Goal: Task Accomplishment & Management: Complete application form

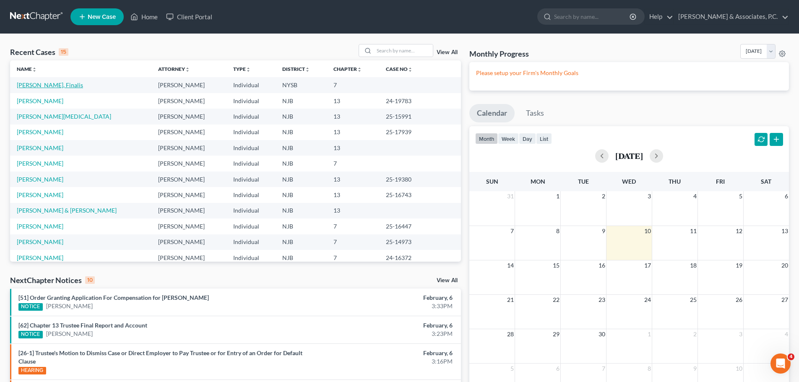
click at [41, 83] on link "[PERSON_NAME], Finalis" at bounding box center [50, 84] width 66 height 7
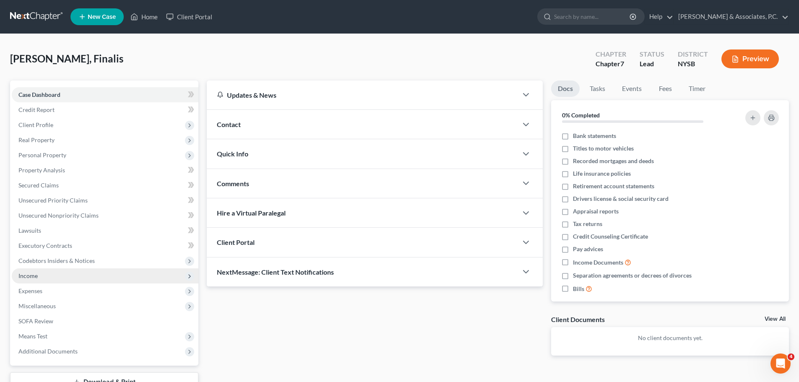
click at [31, 272] on span "Income" at bounding box center [27, 275] width 19 height 7
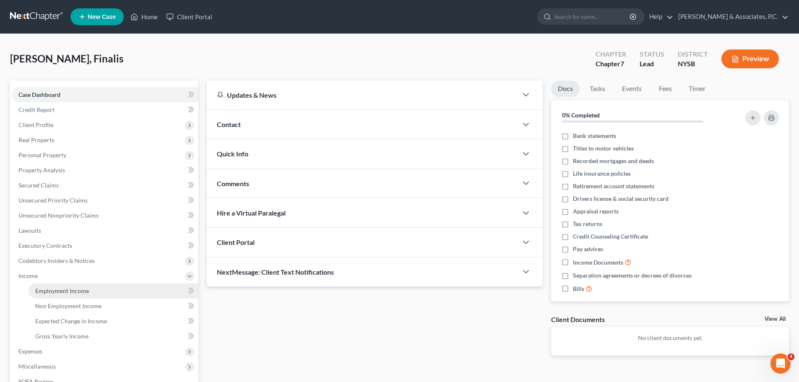
click at [69, 291] on span "Employment Income" at bounding box center [62, 290] width 54 height 7
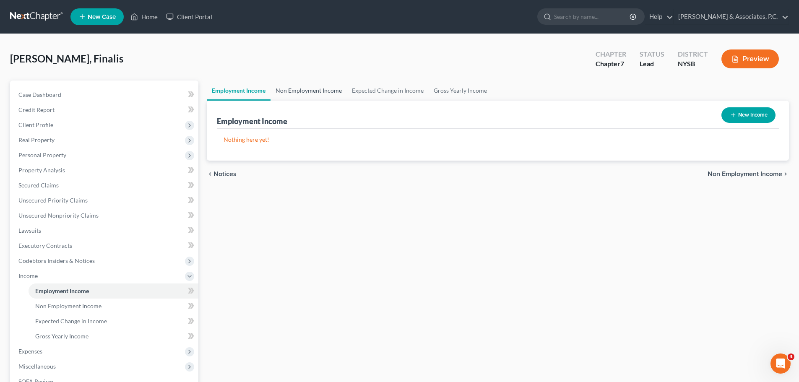
click at [313, 92] on link "Non Employment Income" at bounding box center [308, 90] width 76 height 20
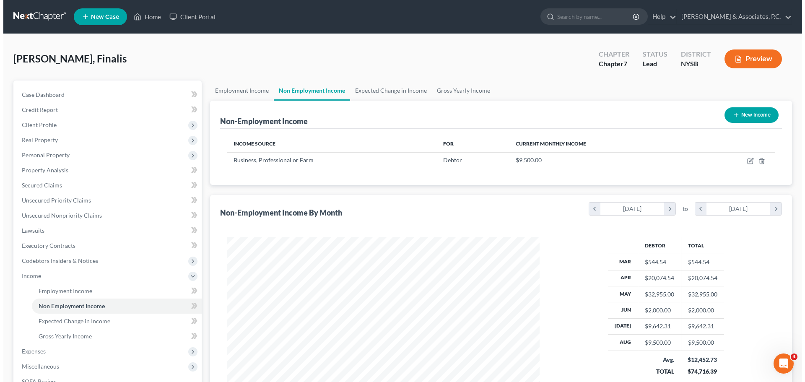
scroll to position [156, 329]
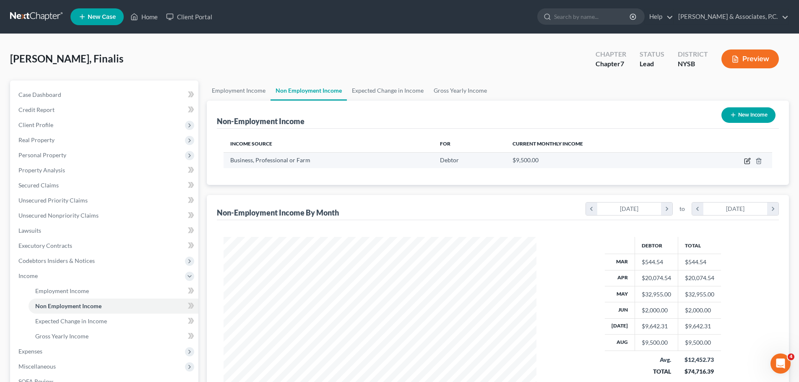
click at [747, 161] on icon "button" at bounding box center [747, 161] width 7 height 7
select select "10"
select select "0"
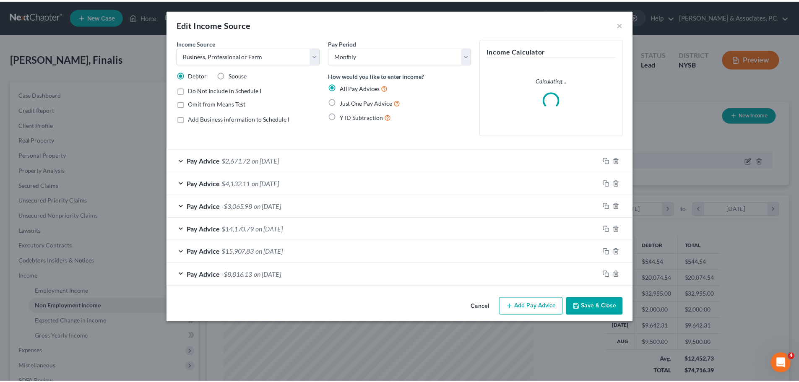
scroll to position [158, 332]
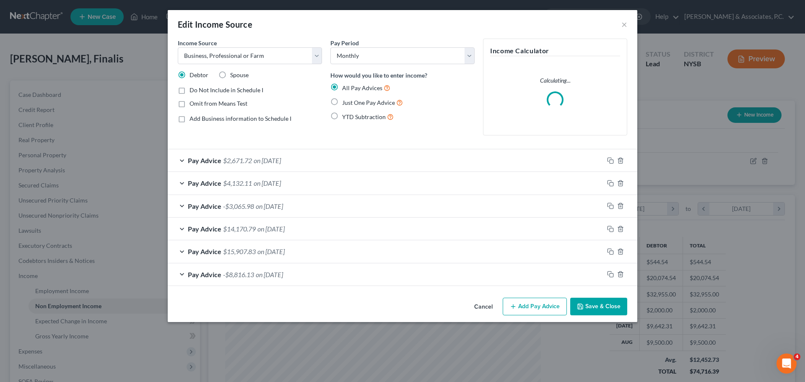
drag, startPoint x: 483, startPoint y: 309, endPoint x: 485, endPoint y: 314, distance: 5.2
click at [483, 309] on button "Cancel" at bounding box center [483, 306] width 32 height 17
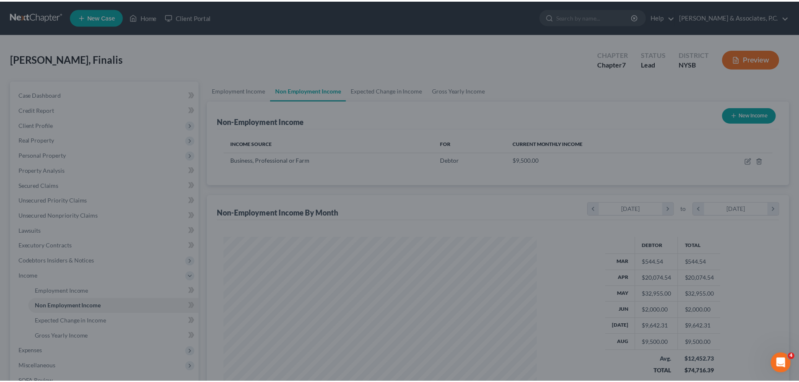
scroll to position [419034, 418860]
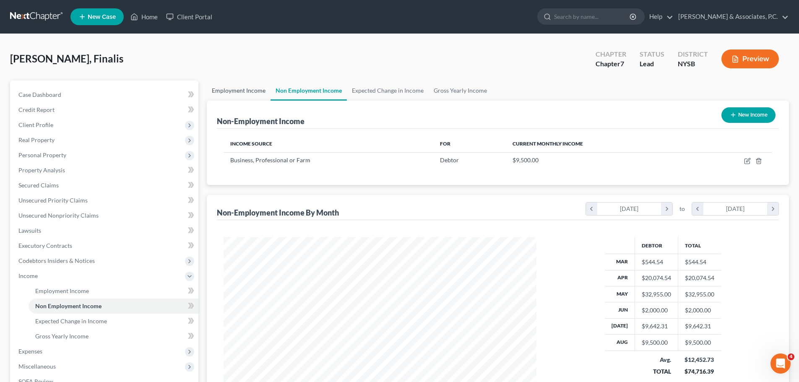
click at [242, 87] on link "Employment Income" at bounding box center [239, 90] width 64 height 20
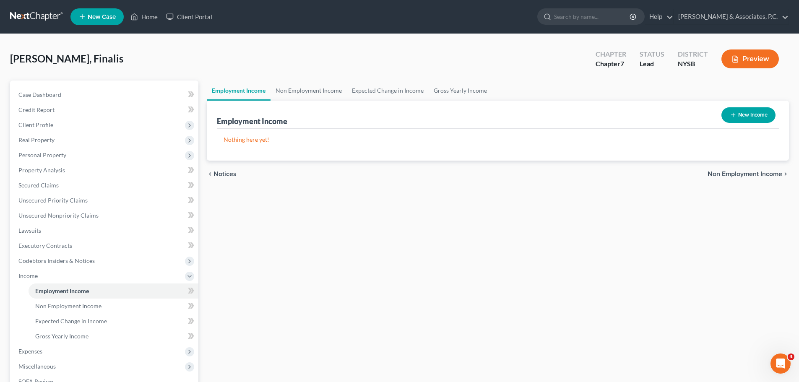
click at [753, 114] on button "New Income" at bounding box center [748, 115] width 54 height 16
select select "0"
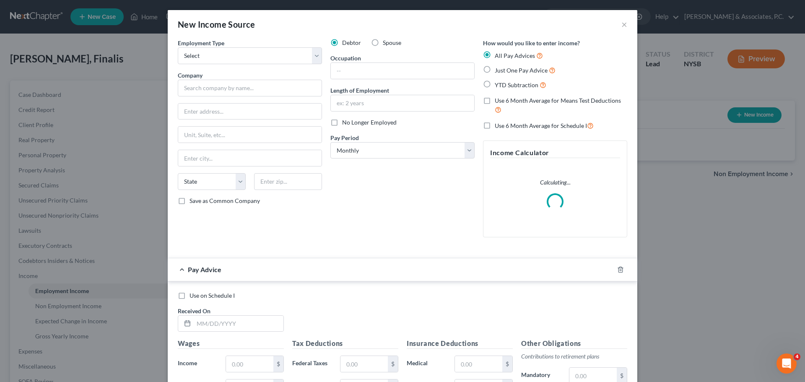
click at [320, 57] on div "Employment Type * Select Full or [DEMOGRAPHIC_DATA] Employment Self Employment …" at bounding box center [250, 141] width 153 height 205
click at [314, 58] on select "Select Full or [DEMOGRAPHIC_DATA] Employment Self Employment" at bounding box center [250, 55] width 144 height 17
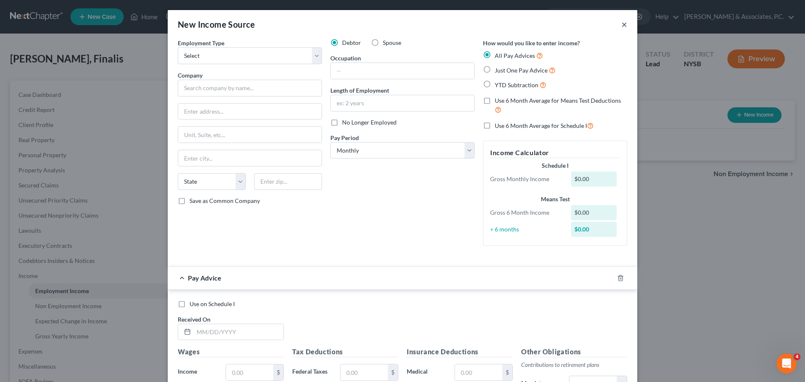
click at [621, 21] on button "×" at bounding box center [624, 24] width 6 height 10
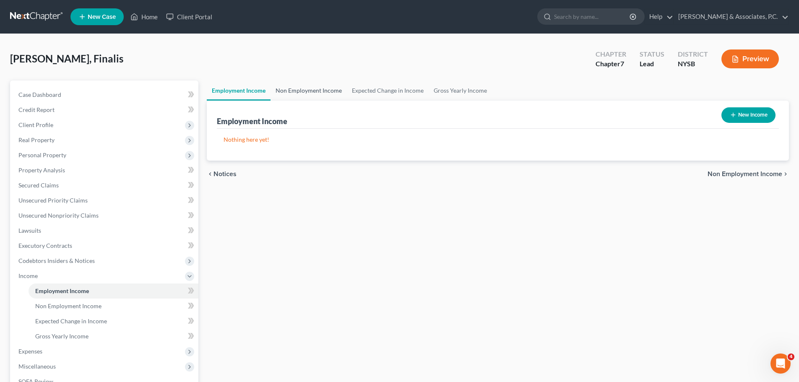
click at [314, 91] on link "Non Employment Income" at bounding box center [308, 90] width 76 height 20
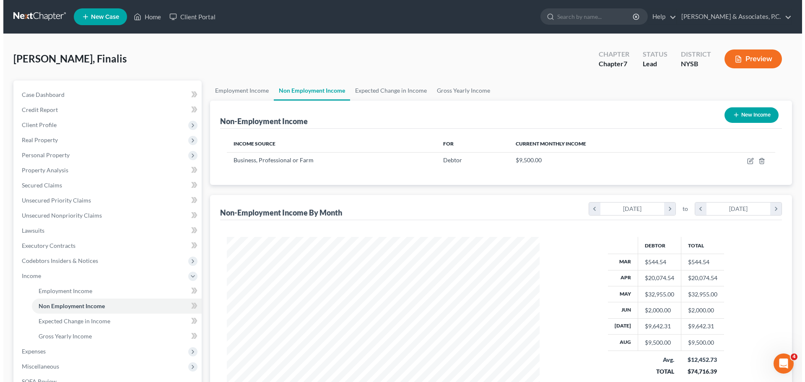
scroll to position [156, 329]
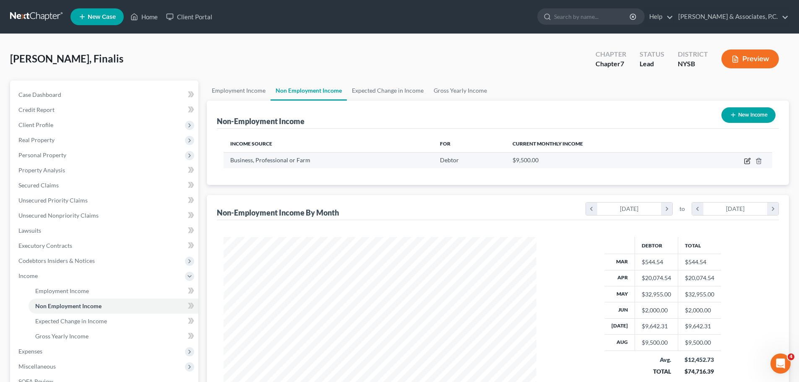
click at [747, 161] on icon "button" at bounding box center [748, 160] width 4 height 4
select select "10"
select select "0"
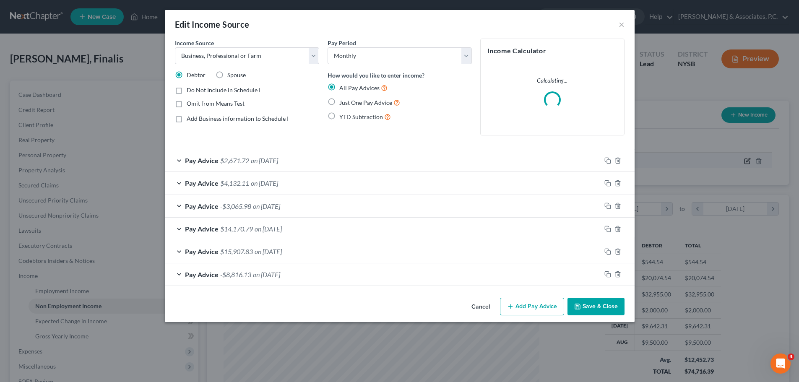
scroll to position [158, 332]
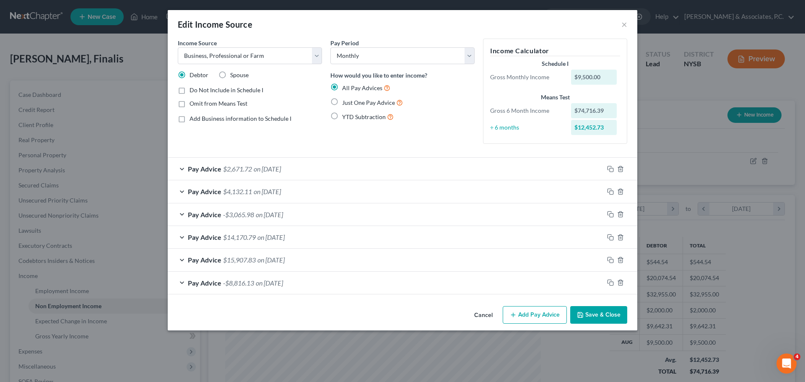
click at [483, 314] on button "Cancel" at bounding box center [483, 315] width 32 height 17
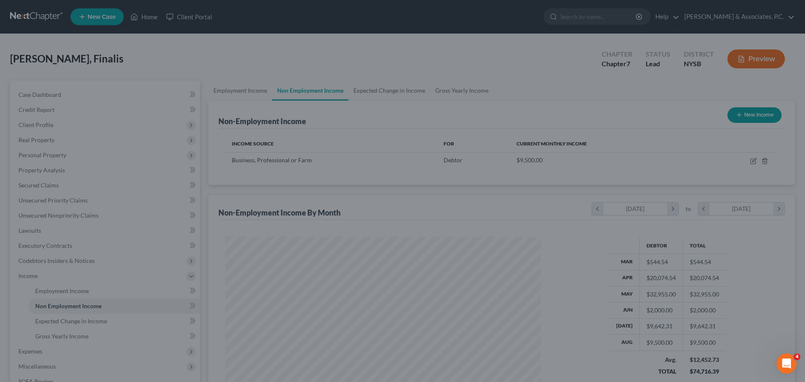
scroll to position [419034, 418860]
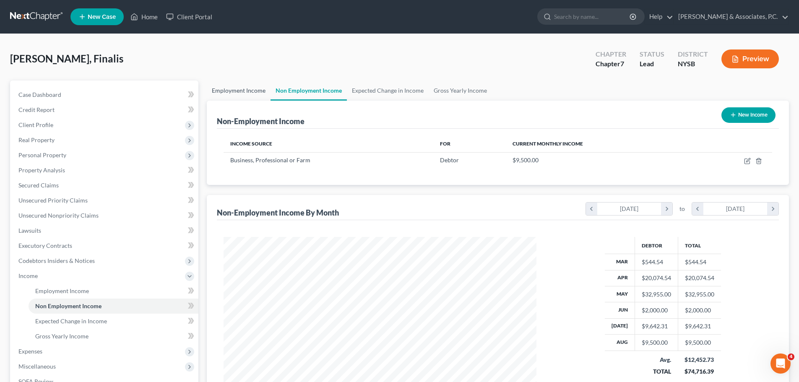
click at [246, 90] on link "Employment Income" at bounding box center [239, 90] width 64 height 20
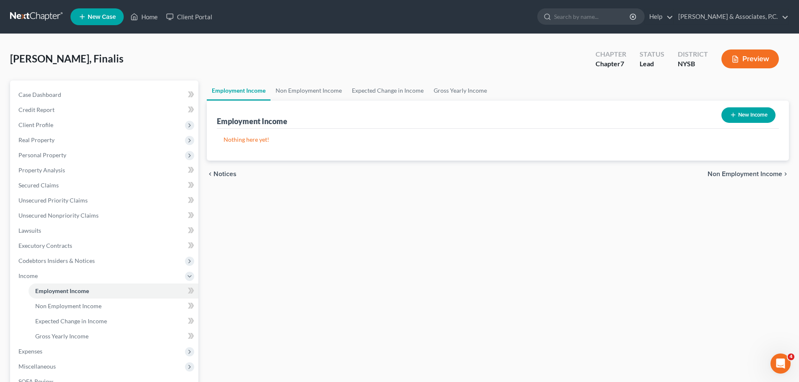
click at [733, 113] on icon "button" at bounding box center [732, 115] width 7 height 7
select select "0"
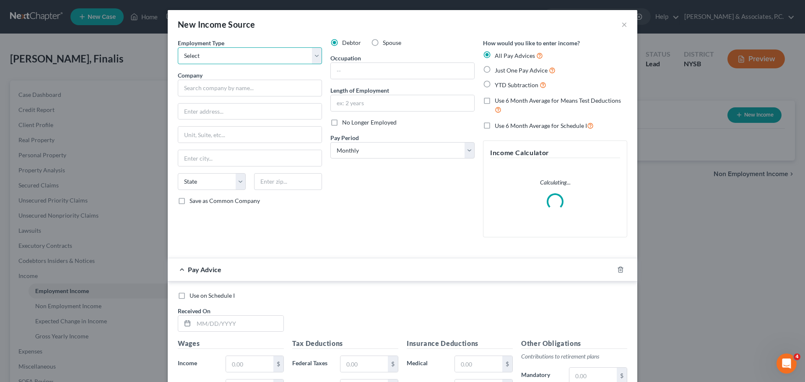
click at [264, 59] on select "Select Full or [DEMOGRAPHIC_DATA] Employment Self Employment" at bounding box center [250, 55] width 144 height 17
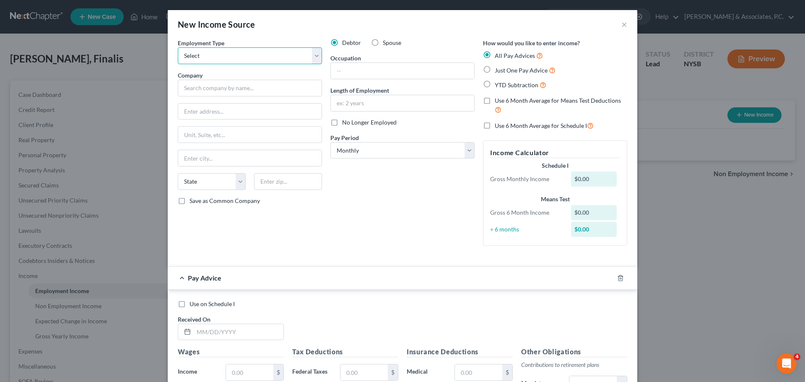
select select "1"
click at [178, 47] on select "Select Full or [DEMOGRAPHIC_DATA] Employment Self Employment" at bounding box center [250, 55] width 144 height 17
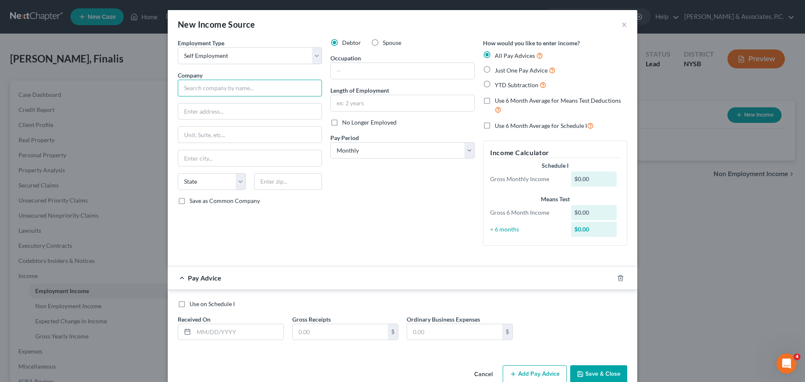
click at [257, 87] on input "text" at bounding box center [250, 88] width 144 height 17
type input "Finalis [PERSON_NAME] LLC"
click at [246, 105] on input "text" at bounding box center [249, 112] width 143 height 16
type input "[GEOGRAPHIC_DATA][PERSON_NAME]"
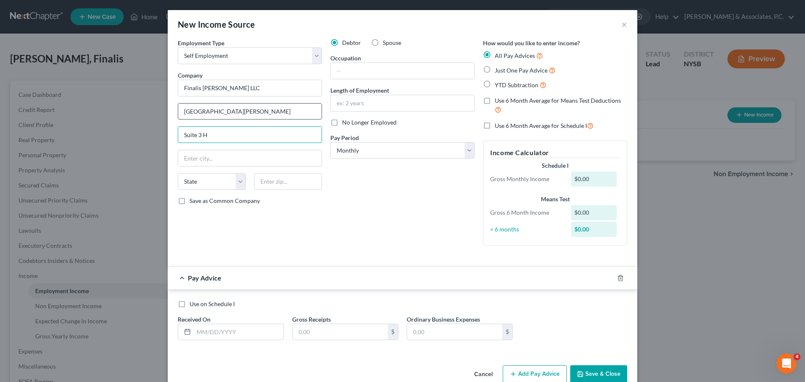
type input "Suite 3 H"
type input "10032"
type input "[US_STATE]"
select select "35"
click at [386, 70] on input "text" at bounding box center [402, 71] width 143 height 16
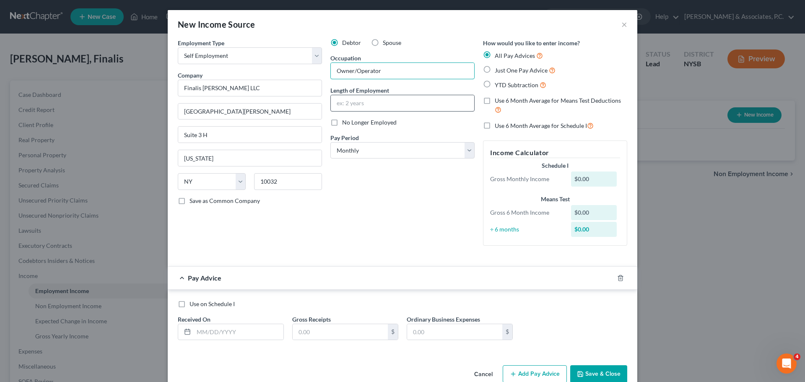
type input "Owner/Operator"
click at [403, 104] on input "text" at bounding box center [402, 103] width 143 height 16
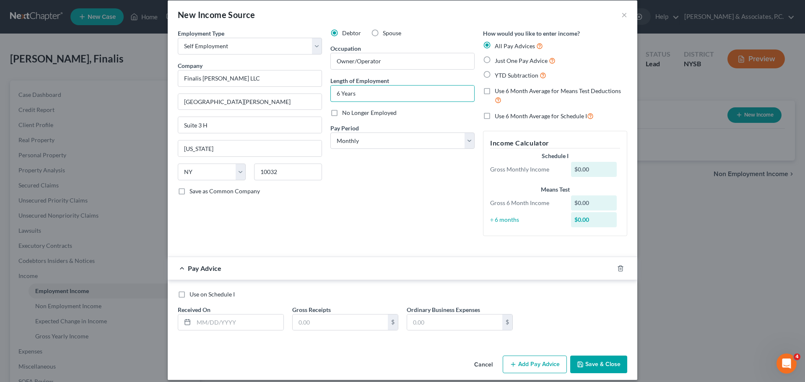
scroll to position [18, 0]
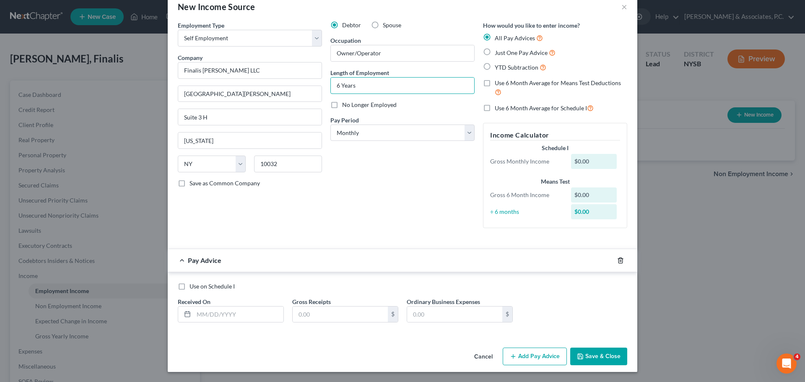
type input "6 Years"
click at [617, 260] on icon "button" at bounding box center [620, 260] width 7 height 7
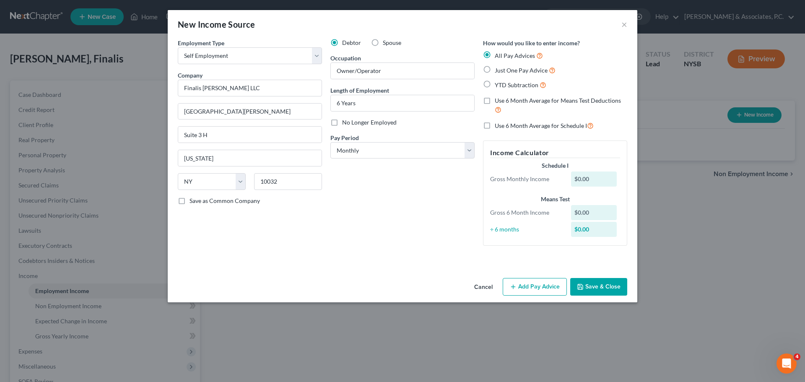
scroll to position [0, 0]
click at [407, 67] on input "Owner/Operator" at bounding box center [402, 71] width 143 height 16
click at [545, 289] on button "Add Pay Advice" at bounding box center [535, 287] width 64 height 18
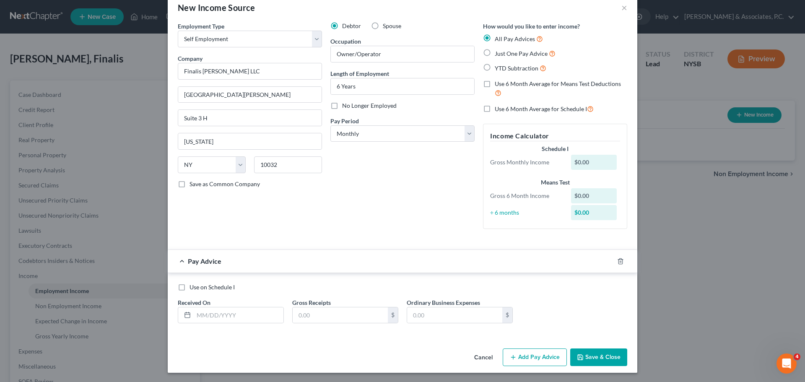
scroll to position [18, 0]
click at [241, 311] on input "text" at bounding box center [239, 314] width 90 height 16
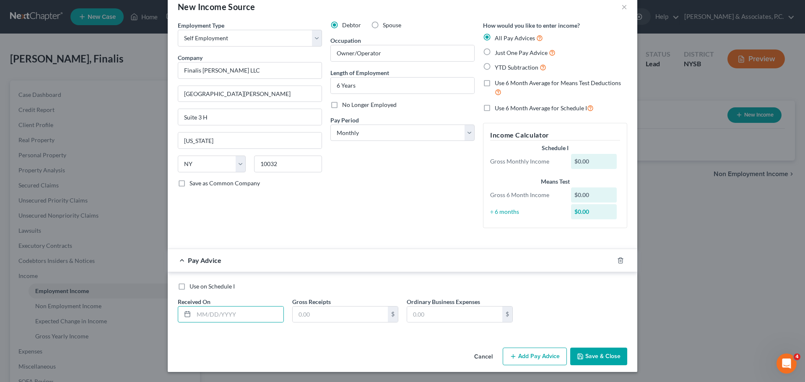
click at [382, 213] on div "Debtor Spouse Occupation Owner/Operator Length of Employment 6 Years No Longer …" at bounding box center [402, 128] width 153 height 214
click at [595, 356] on button "Save & Close" at bounding box center [598, 357] width 57 height 18
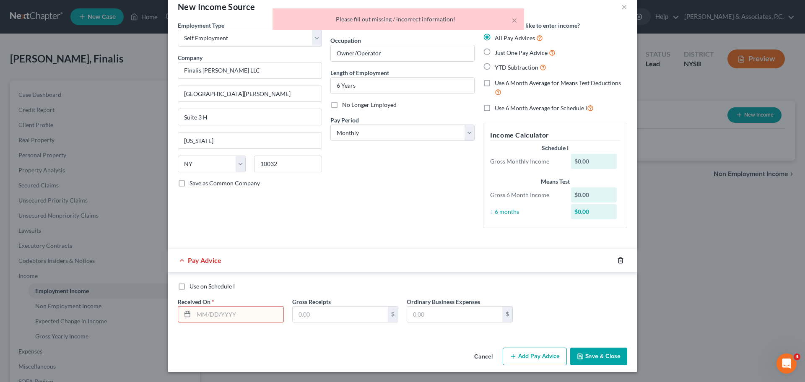
click at [617, 260] on icon "button" at bounding box center [620, 260] width 7 height 7
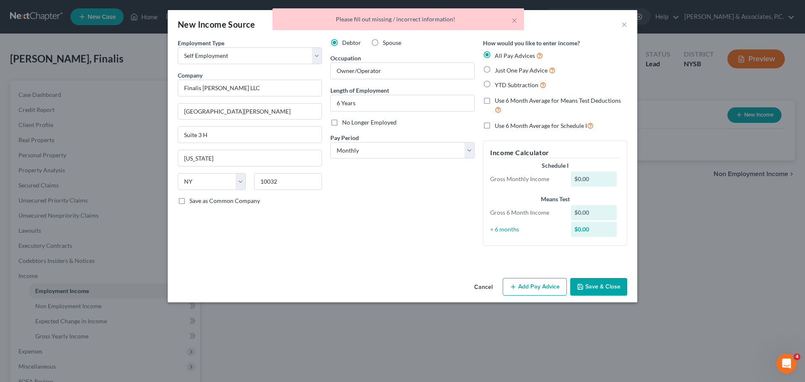
click at [605, 293] on button "Save & Close" at bounding box center [598, 287] width 57 height 18
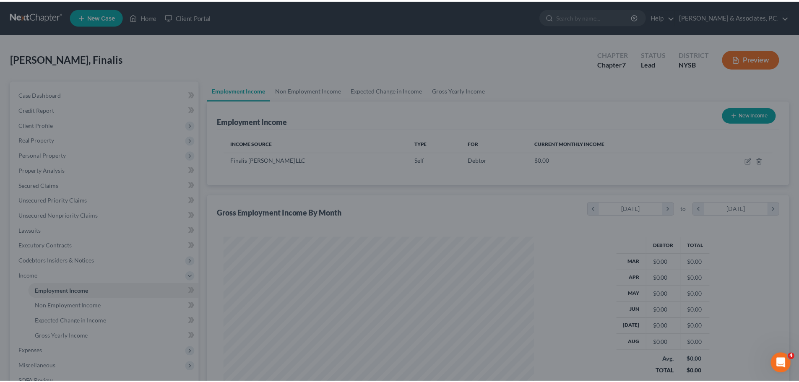
scroll to position [419034, 418860]
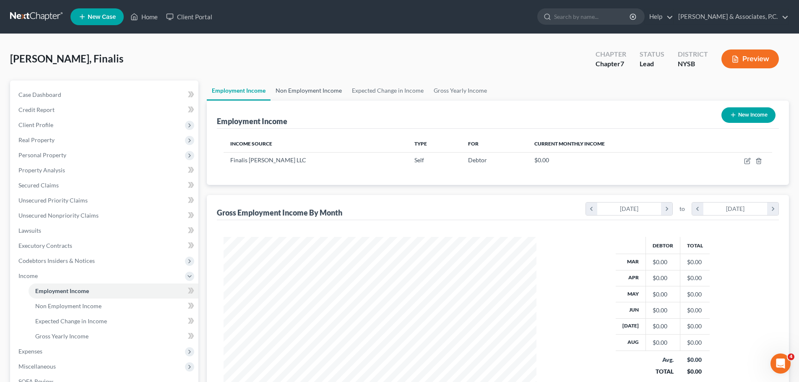
click at [333, 91] on link "Non Employment Income" at bounding box center [308, 90] width 76 height 20
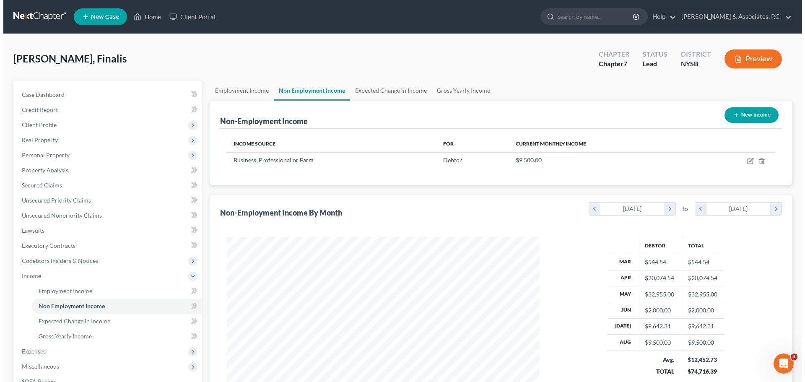
scroll to position [156, 329]
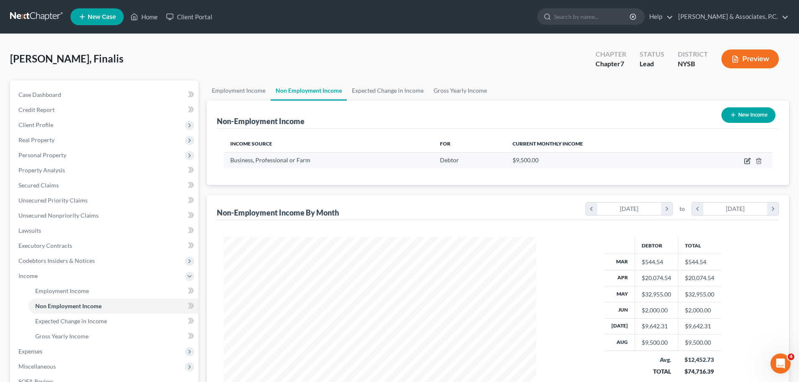
click at [747, 159] on icon "button" at bounding box center [746, 161] width 5 height 5
select select "10"
select select "0"
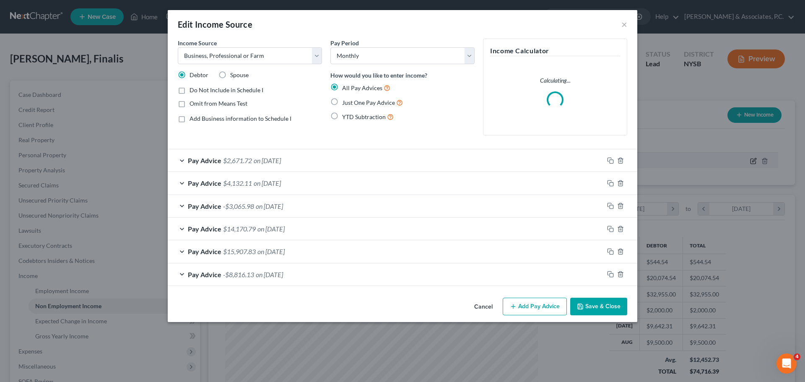
scroll to position [158, 332]
click at [359, 161] on div "Pay Advice $2,671.72 on [DATE]" at bounding box center [386, 160] width 436 height 22
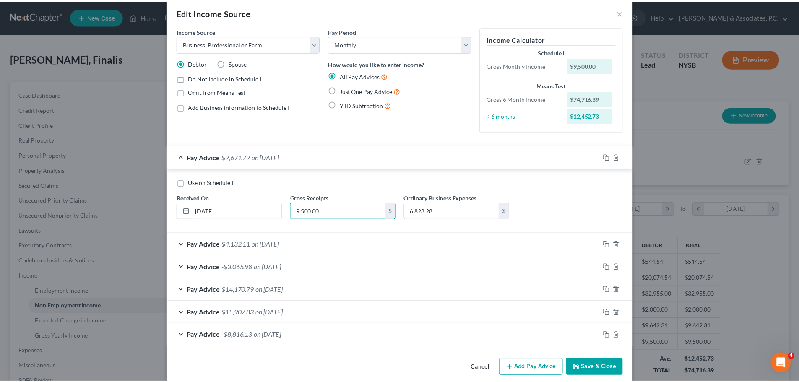
scroll to position [23, 0]
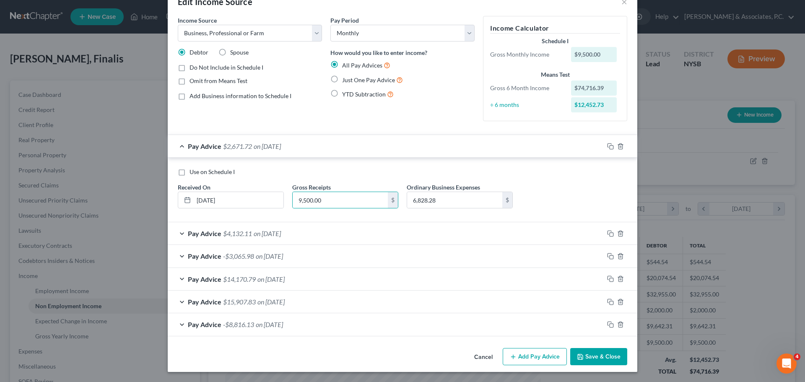
click at [484, 358] on button "Cancel" at bounding box center [483, 357] width 32 height 17
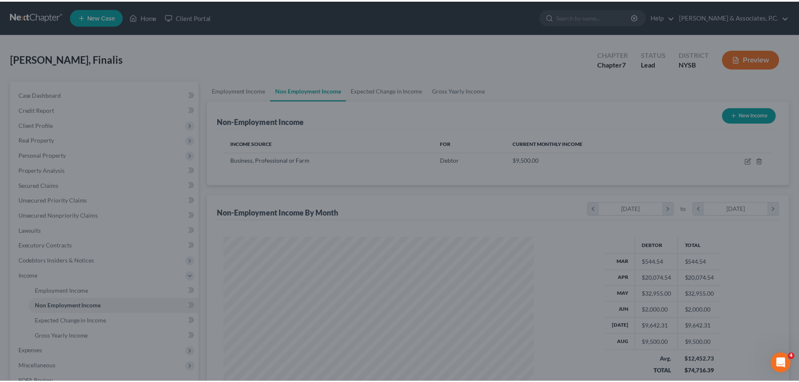
scroll to position [419034, 418860]
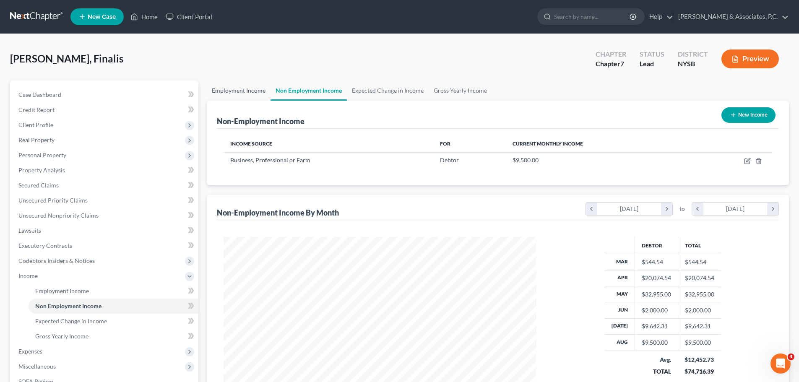
click at [243, 90] on link "Employment Income" at bounding box center [239, 90] width 64 height 20
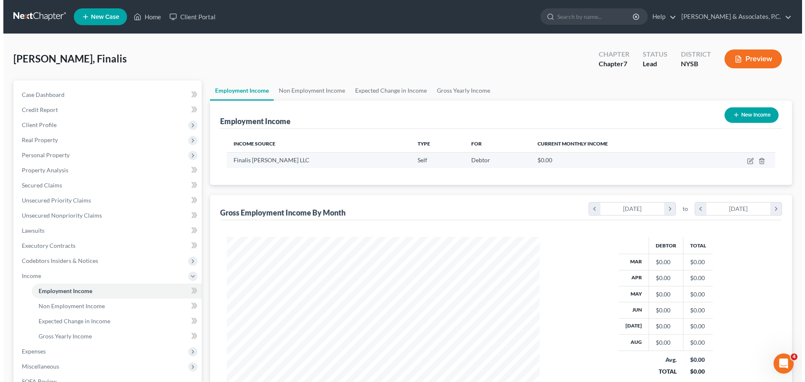
scroll to position [156, 329]
click at [746, 160] on icon "button" at bounding box center [747, 161] width 7 height 7
select select "1"
select select "35"
select select "0"
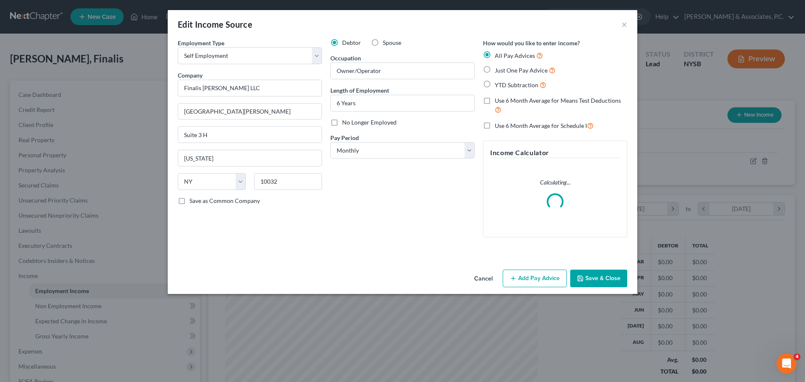
scroll to position [158, 332]
click at [527, 281] on button "Add Pay Advice" at bounding box center [535, 279] width 64 height 18
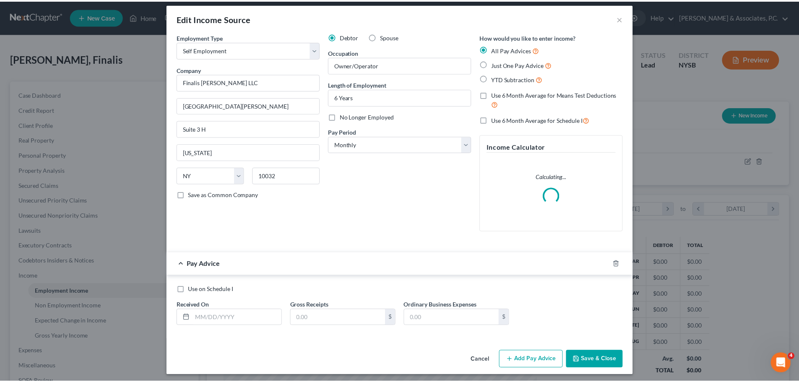
scroll to position [9, 0]
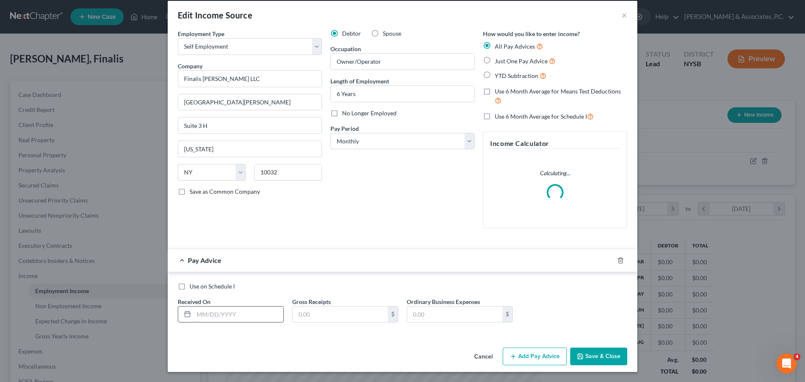
click at [255, 318] on input "text" at bounding box center [239, 314] width 90 height 16
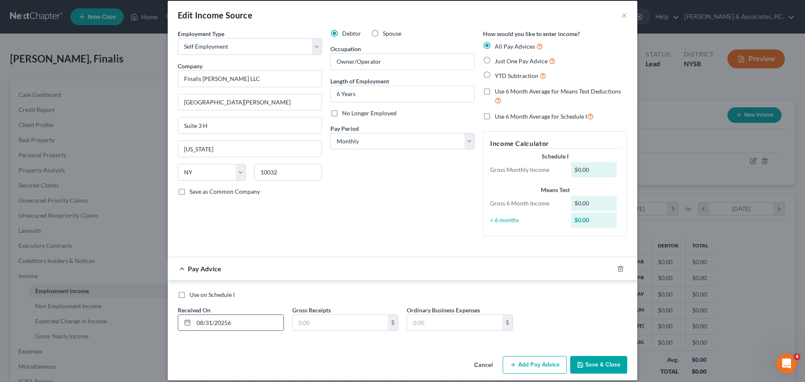
type input "08/31/20256"
paste input "9,500.00"
type input "9,500.00"
click at [433, 321] on input "text" at bounding box center [454, 323] width 95 height 16
click at [577, 366] on icon "button" at bounding box center [580, 364] width 7 height 7
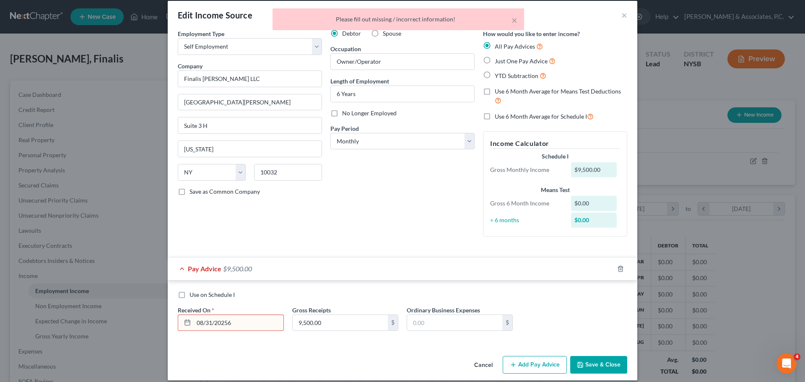
click at [253, 324] on input "08/31/20256" at bounding box center [239, 323] width 90 height 16
type input "[DATE]"
drag, startPoint x: 583, startPoint y: 361, endPoint x: 587, endPoint y: 363, distance: 4.9
click at [584, 361] on button "Save & Close" at bounding box center [598, 365] width 57 height 18
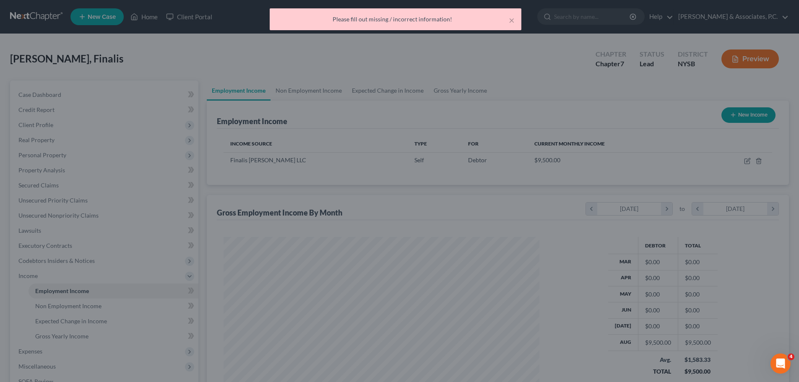
scroll to position [419034, 418860]
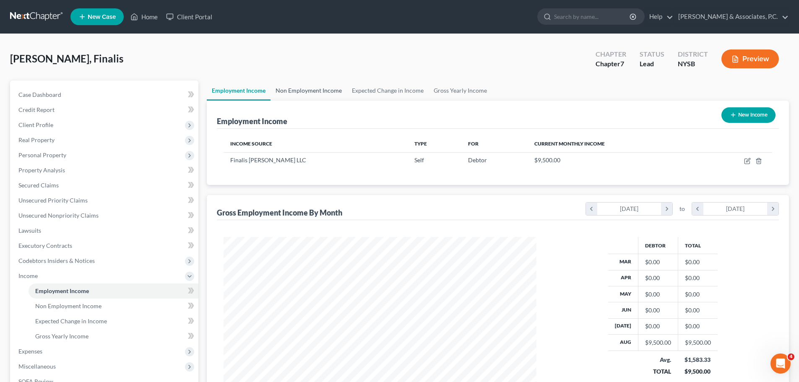
click at [309, 89] on link "Non Employment Income" at bounding box center [308, 90] width 76 height 20
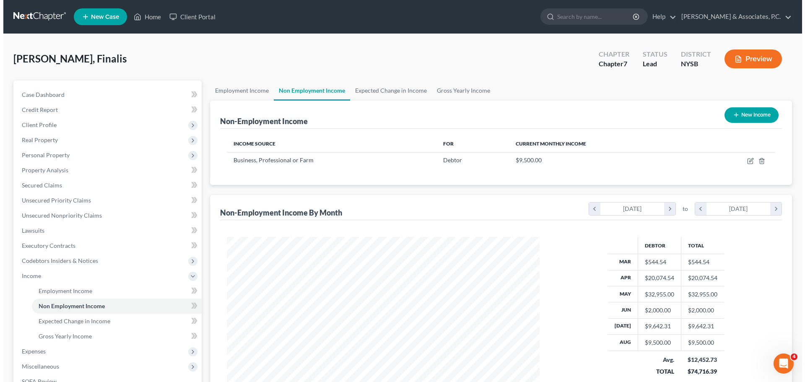
scroll to position [156, 329]
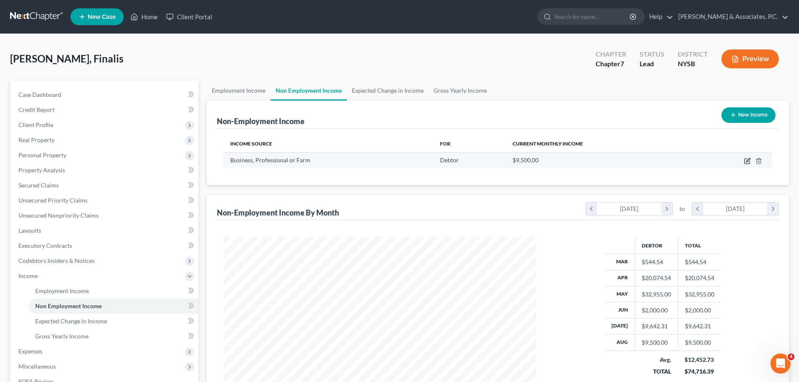
click at [746, 160] on icon "button" at bounding box center [747, 161] width 7 height 7
select select "10"
select select "0"
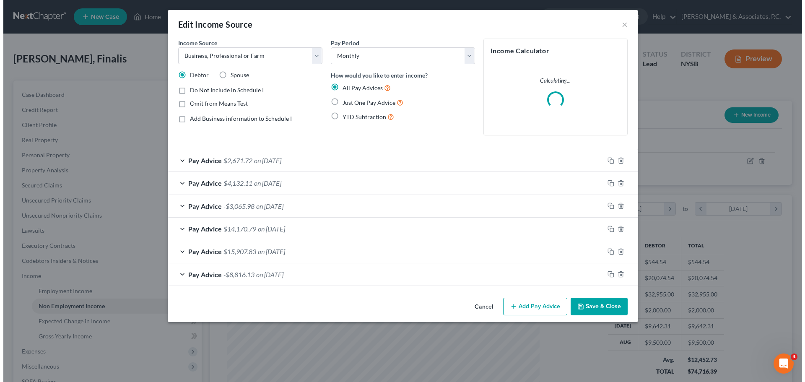
scroll to position [158, 332]
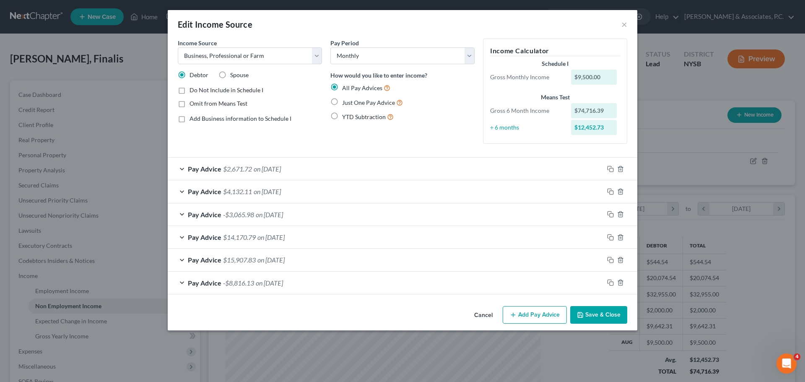
click at [385, 167] on div "Pay Advice $2,671.72 on [DATE]" at bounding box center [386, 169] width 436 height 22
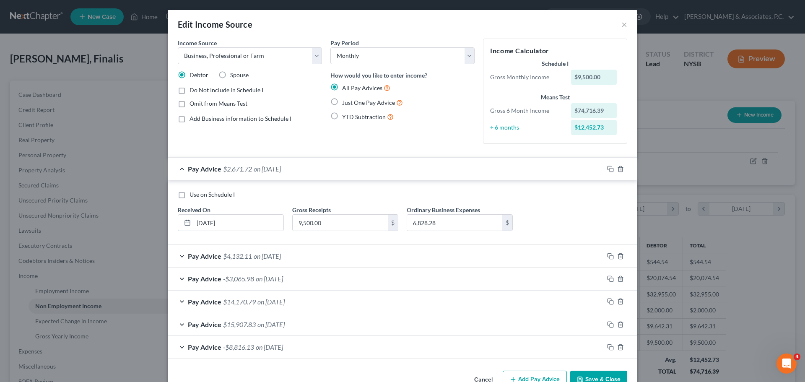
click at [408, 269] on div "Pay Advice -$3,065.98 on [DATE]" at bounding box center [386, 278] width 436 height 22
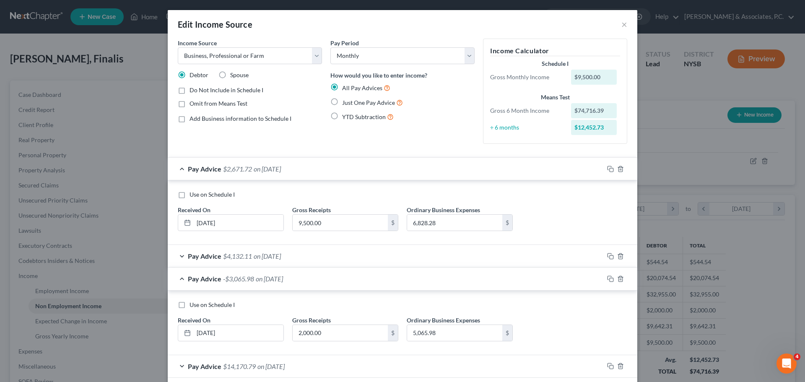
click at [429, 278] on div "Pay Advice -$3,065.98 on [DATE]" at bounding box center [386, 278] width 436 height 22
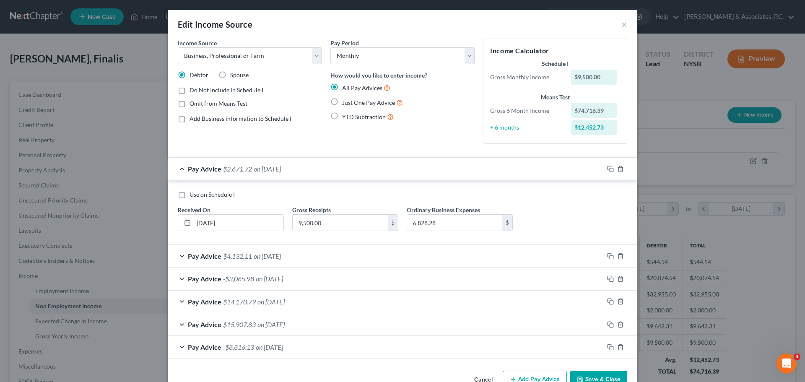
click at [412, 249] on div "Pay Advice $4,132.11 on [DATE]" at bounding box center [386, 256] width 436 height 22
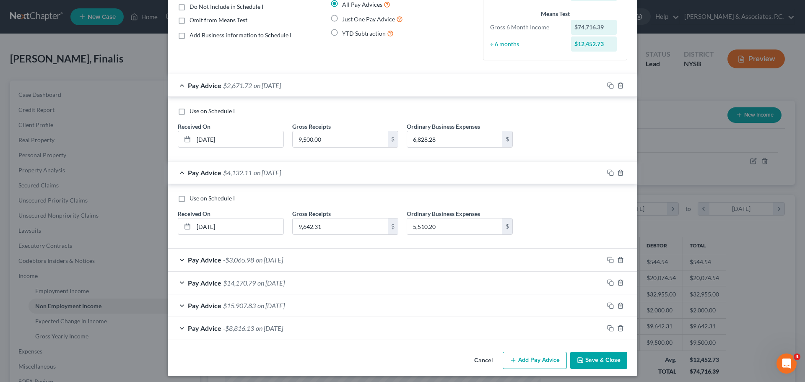
scroll to position [84, 0]
click at [316, 255] on div "Pay Advice -$3,065.98 on [DATE]" at bounding box center [386, 259] width 436 height 22
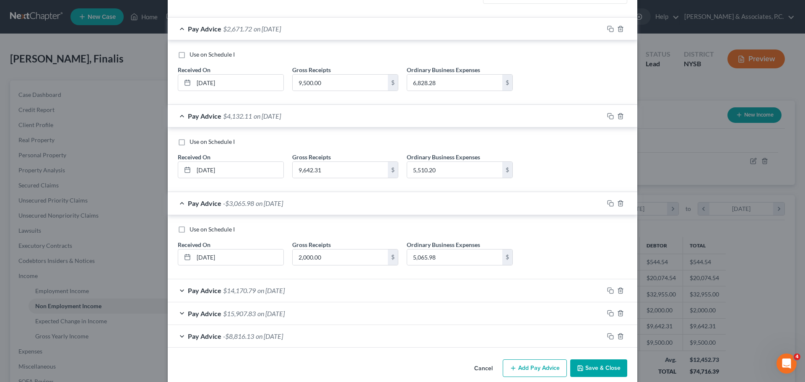
scroll to position [152, 0]
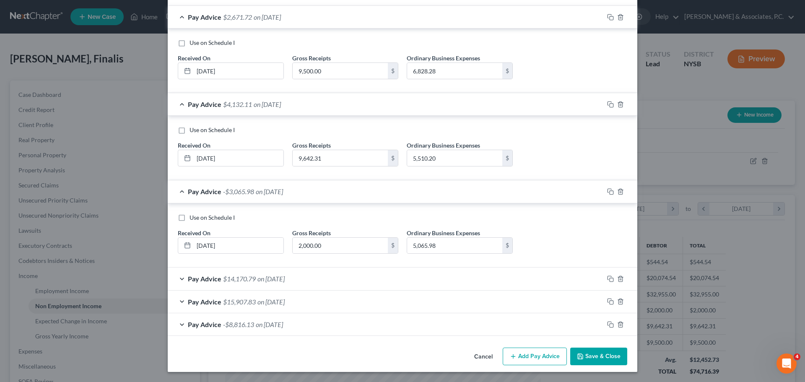
click at [309, 276] on div "Pay Advice $14,170.79 on [DATE]" at bounding box center [386, 278] width 436 height 22
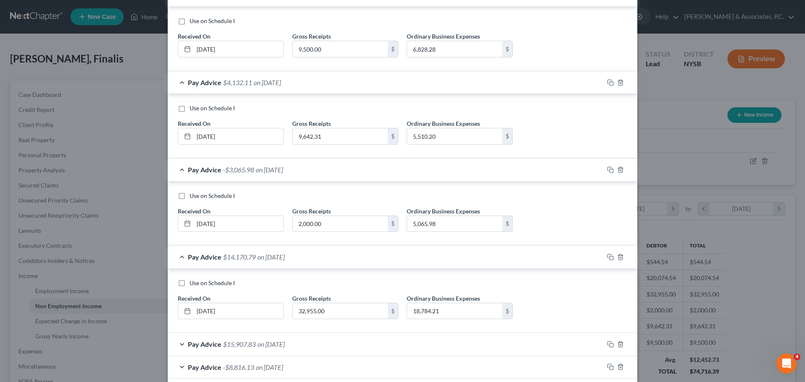
scroll to position [216, 0]
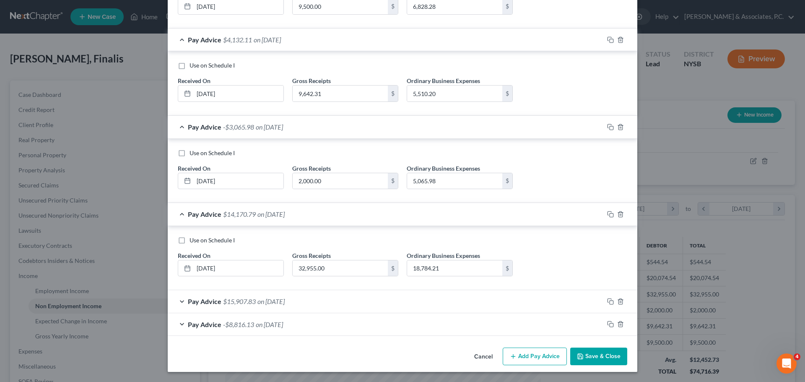
click at [293, 305] on div "Pay Advice $15,907.83 on [DATE]" at bounding box center [386, 301] width 436 height 22
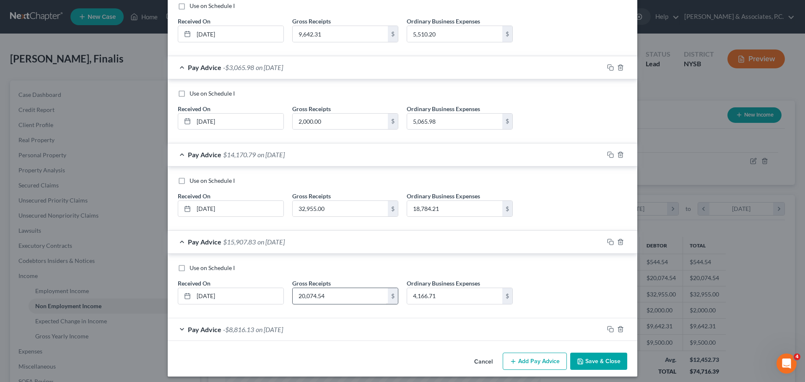
scroll to position [280, 0]
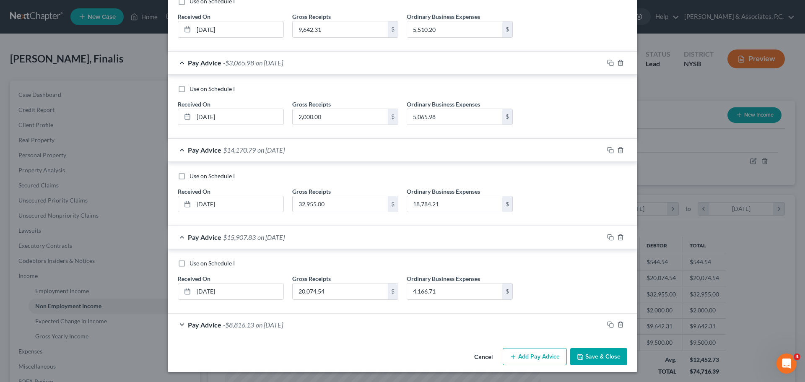
click at [301, 332] on div "Pay Advice -$8,816.13 on [DATE]" at bounding box center [386, 325] width 436 height 22
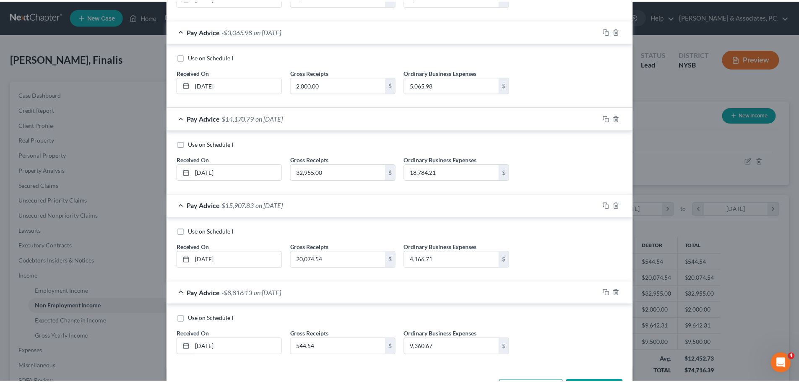
scroll to position [345, 0]
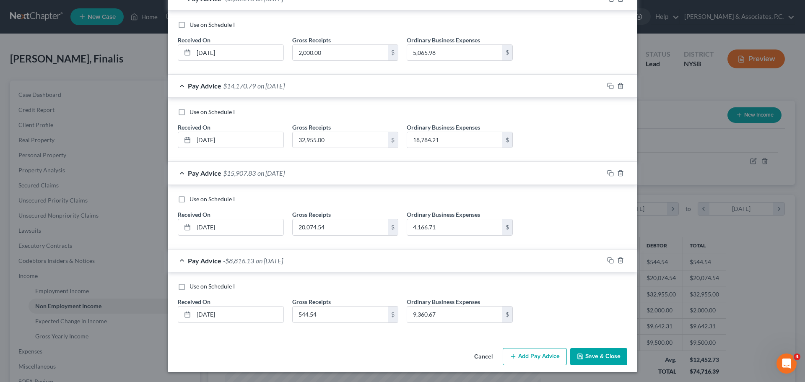
click at [469, 358] on button "Cancel" at bounding box center [483, 357] width 32 height 17
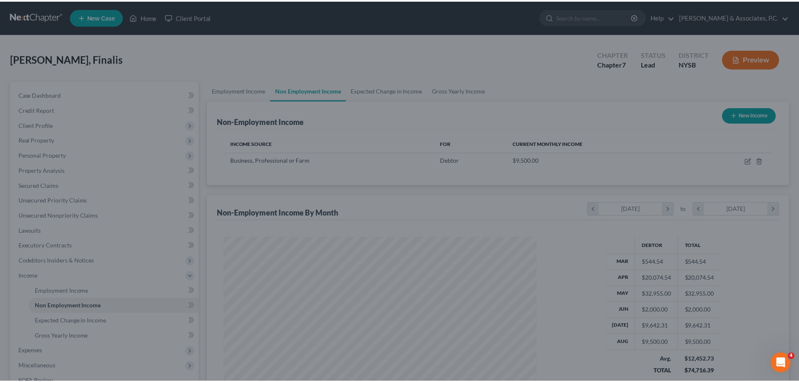
scroll to position [419034, 418860]
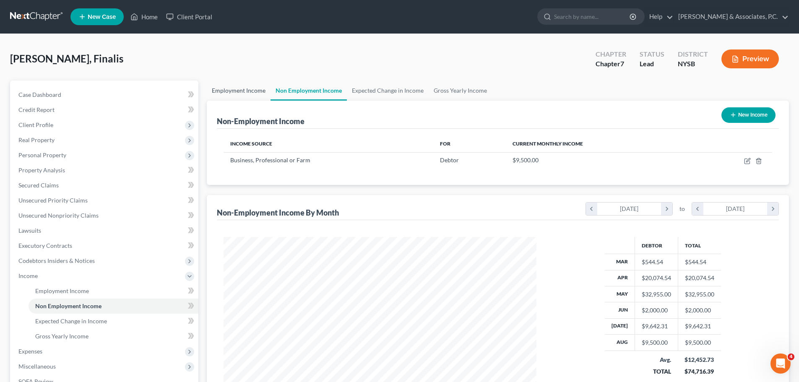
drag, startPoint x: 238, startPoint y: 88, endPoint x: 258, endPoint y: 97, distance: 21.4
click at [238, 89] on link "Employment Income" at bounding box center [239, 90] width 64 height 20
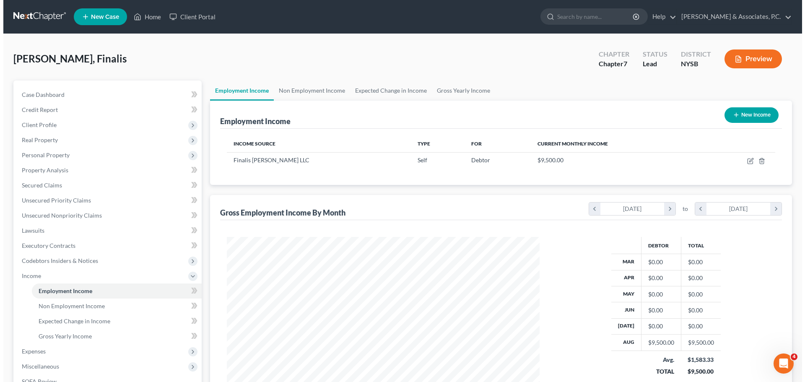
scroll to position [156, 329]
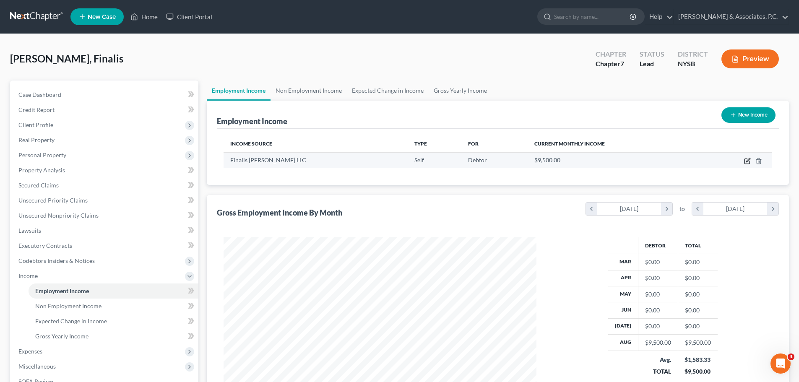
click at [749, 159] on icon "button" at bounding box center [748, 160] width 4 height 4
select select "1"
select select "35"
select select "0"
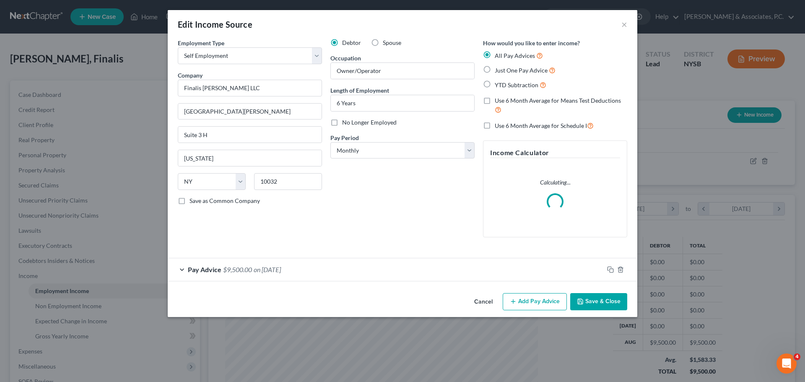
scroll to position [158, 332]
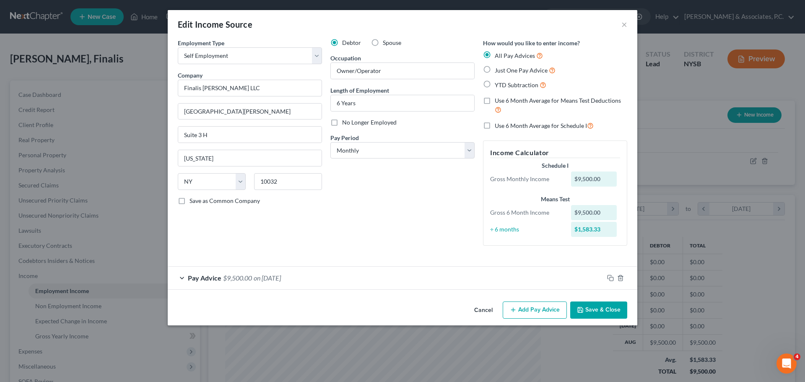
click at [370, 278] on div "Pay Advice $9,500.00 on [DATE]" at bounding box center [386, 278] width 436 height 22
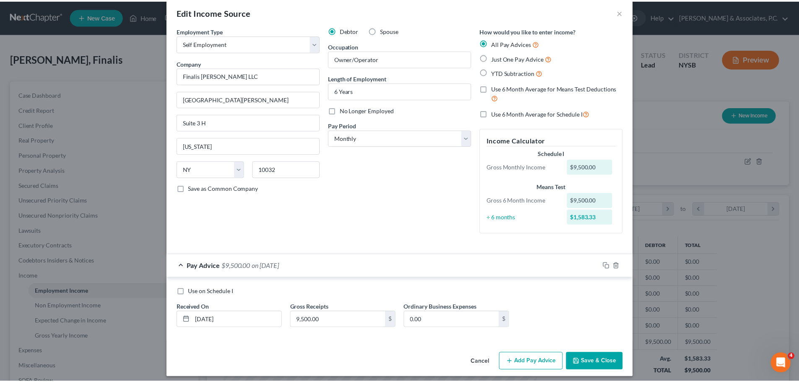
scroll to position [18, 0]
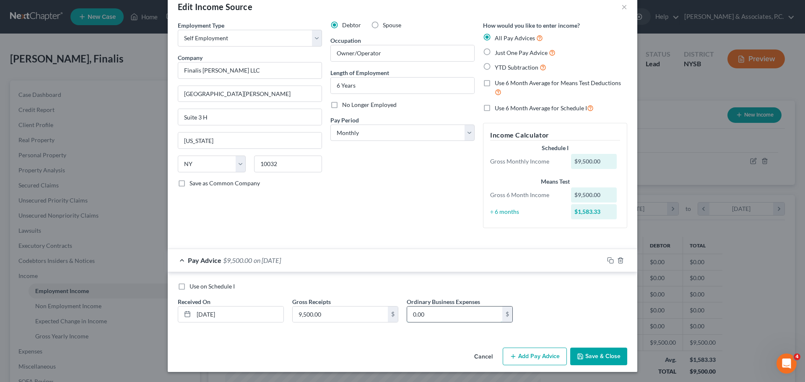
click at [443, 314] on input "0.00" at bounding box center [454, 314] width 95 height 16
drag, startPoint x: 549, startPoint y: 317, endPoint x: 532, endPoint y: 330, distance: 21.2
click at [548, 318] on div "Use on Schedule I Received On * [DATE] Gross Receipts 9,500.00 $ Ordinary Busin…" at bounding box center [403, 305] width 458 height 47
click at [478, 357] on button "Cancel" at bounding box center [483, 356] width 32 height 17
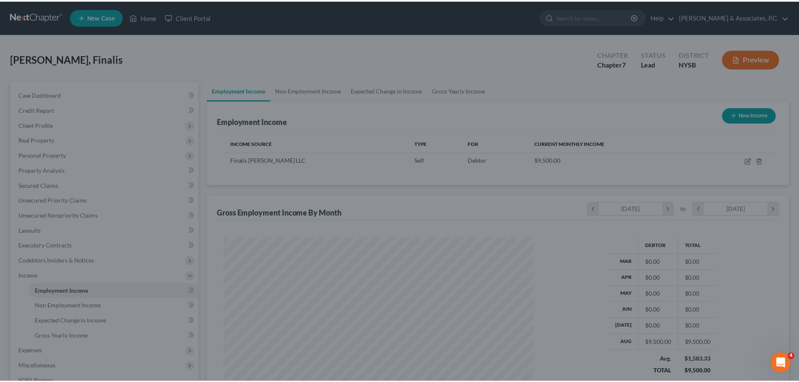
scroll to position [419034, 418860]
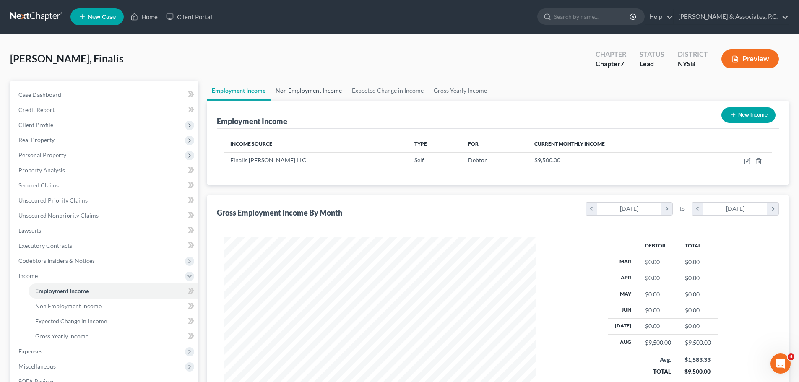
click at [315, 88] on link "Non Employment Income" at bounding box center [308, 90] width 76 height 20
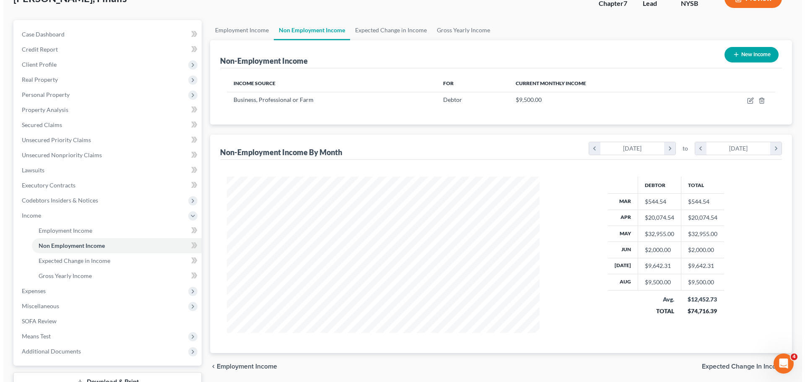
scroll to position [124, 0]
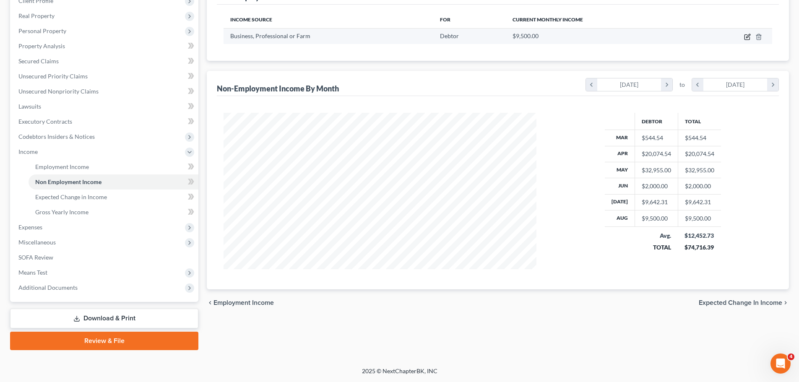
click at [747, 34] on icon "button" at bounding box center [747, 37] width 7 height 7
select select "10"
select select "0"
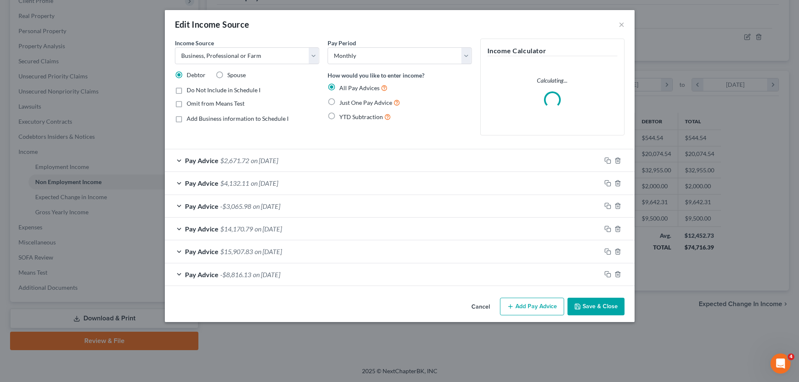
scroll to position [158, 332]
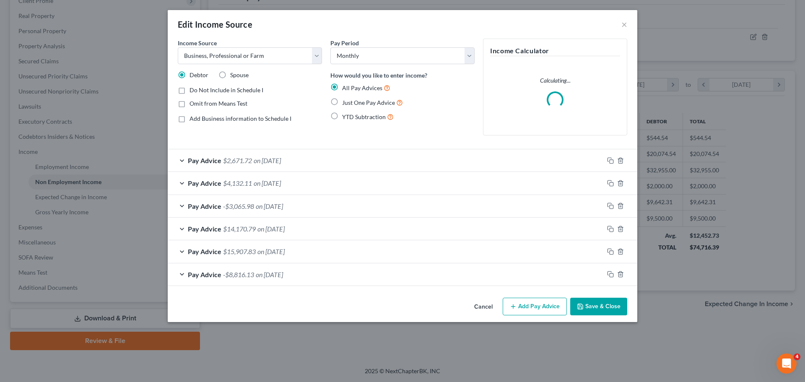
click at [316, 159] on div "Pay Advice $2,671.72 on [DATE]" at bounding box center [386, 160] width 436 height 22
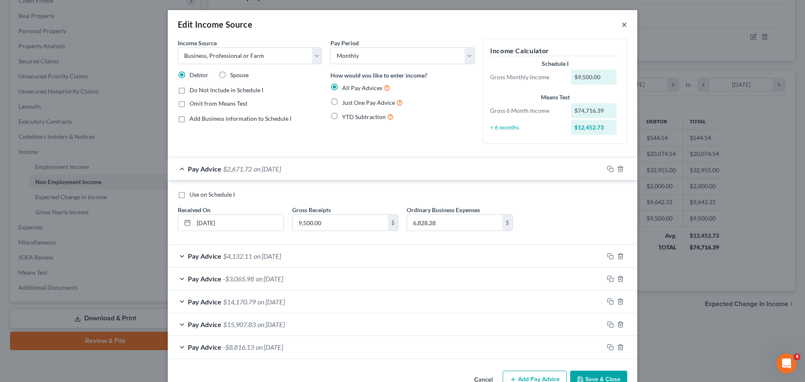
click at [622, 22] on button "×" at bounding box center [624, 24] width 6 height 10
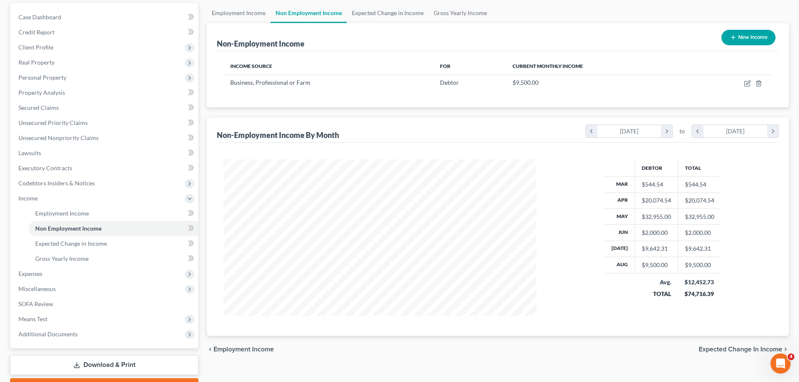
scroll to position [0, 0]
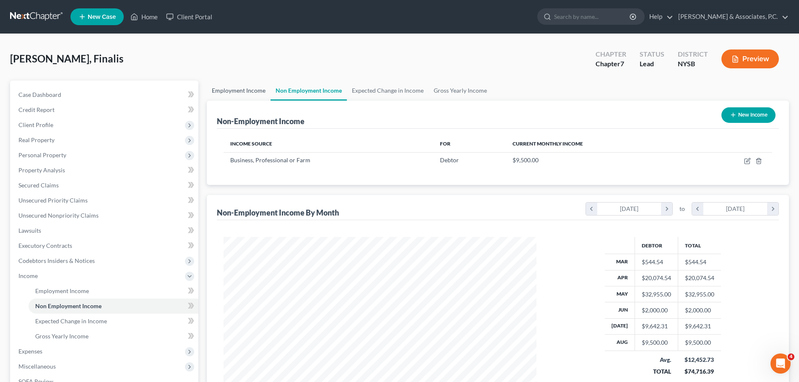
click at [251, 90] on link "Employment Income" at bounding box center [239, 90] width 64 height 20
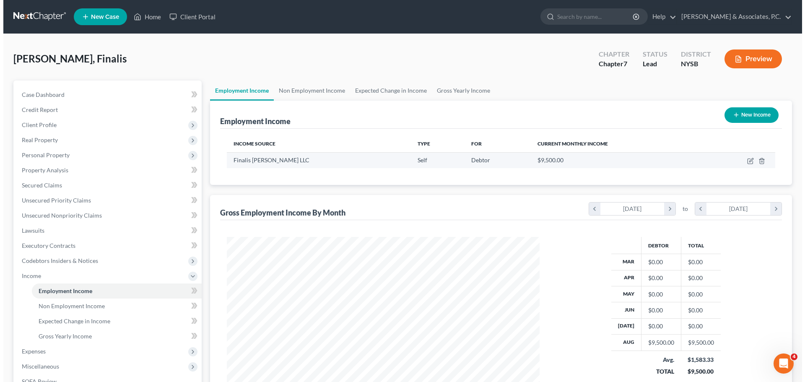
scroll to position [156, 329]
click at [747, 161] on icon "button" at bounding box center [748, 160] width 4 height 4
select select "1"
select select "35"
select select "0"
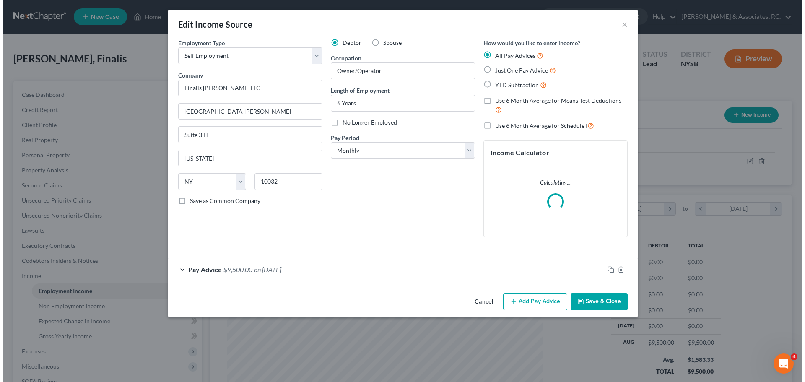
scroll to position [158, 332]
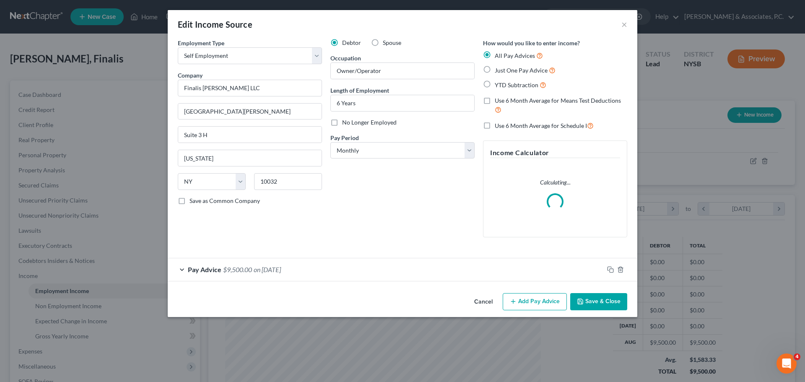
click at [456, 277] on div "Pay Advice $9,500.00 on [DATE]" at bounding box center [386, 269] width 436 height 22
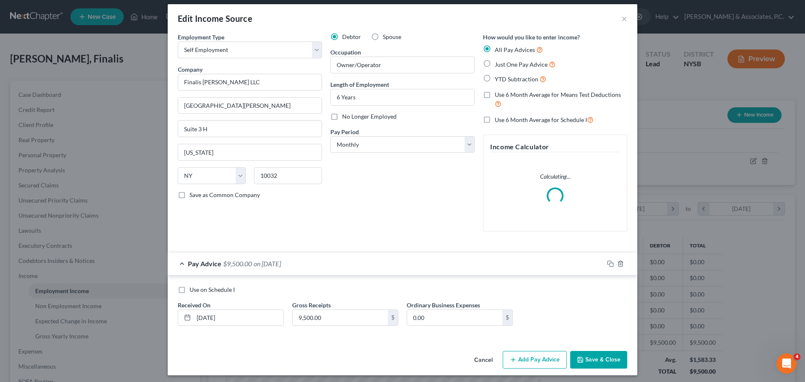
scroll to position [9, 0]
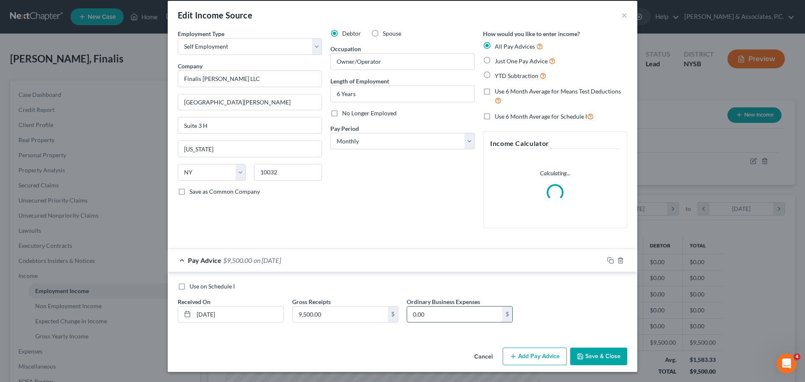
click at [439, 310] on input "0.00" at bounding box center [454, 314] width 95 height 16
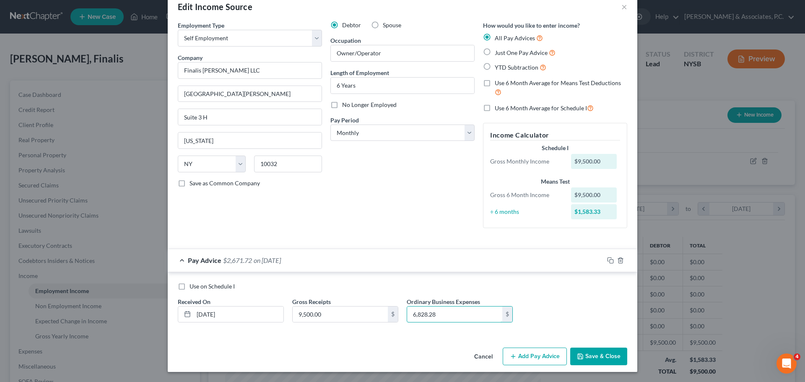
type input "6,828.28"
click at [528, 355] on button "Add Pay Advice" at bounding box center [535, 357] width 64 height 18
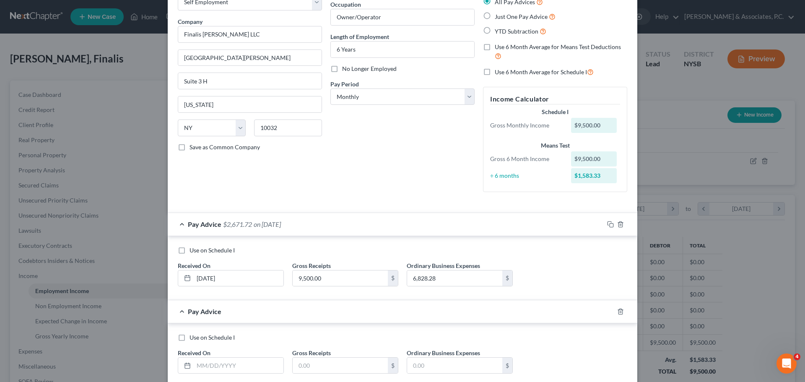
scroll to position [105, 0]
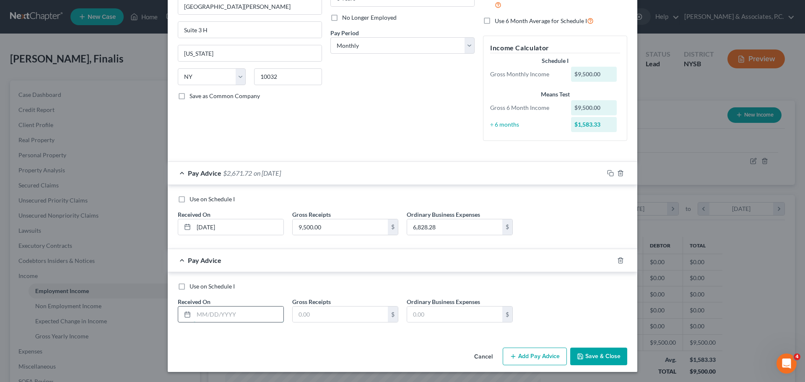
click at [240, 313] on input "text" at bounding box center [239, 314] width 90 height 16
type input "0"
type input "[DATE]"
type input "9,642.31"
type input "5,512"
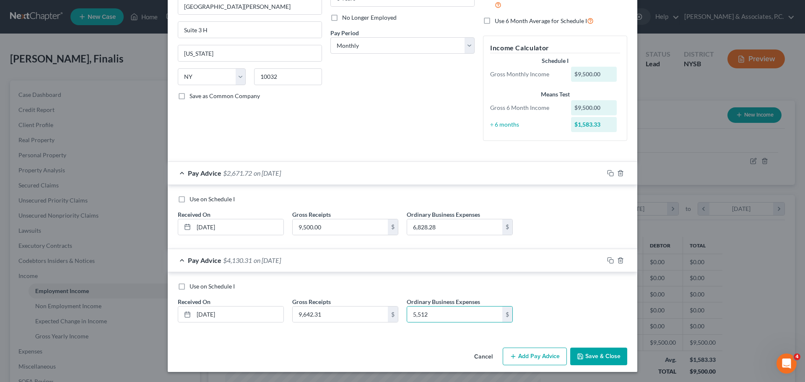
click at [532, 352] on button "Add Pay Advice" at bounding box center [535, 357] width 64 height 18
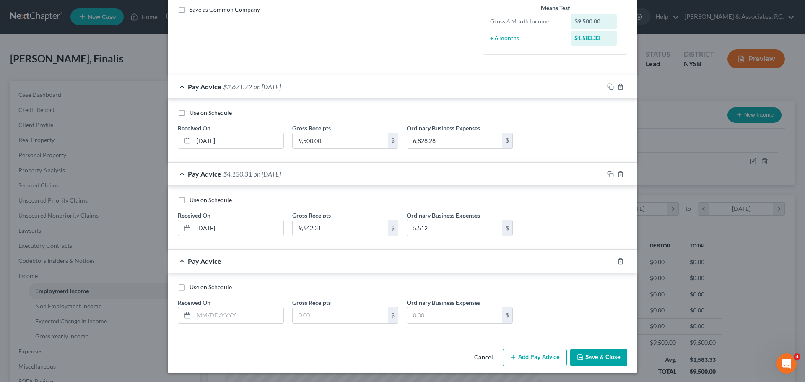
scroll to position [192, 0]
click at [239, 311] on input "text" at bounding box center [239, 314] width 90 height 16
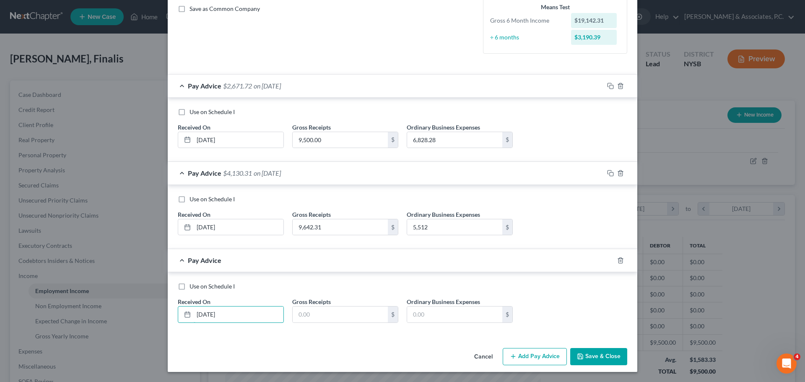
type input "[DATE]"
click at [370, 310] on input "text" at bounding box center [340, 314] width 95 height 16
type input "2,000.00"
type input "5,065.98"
click at [539, 360] on button "Add Pay Advice" at bounding box center [535, 357] width 64 height 18
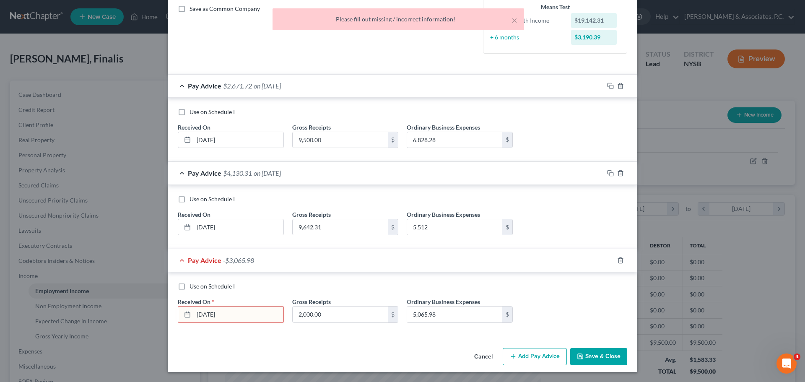
click at [264, 316] on input "[DATE]" at bounding box center [239, 314] width 90 height 16
type input "J"
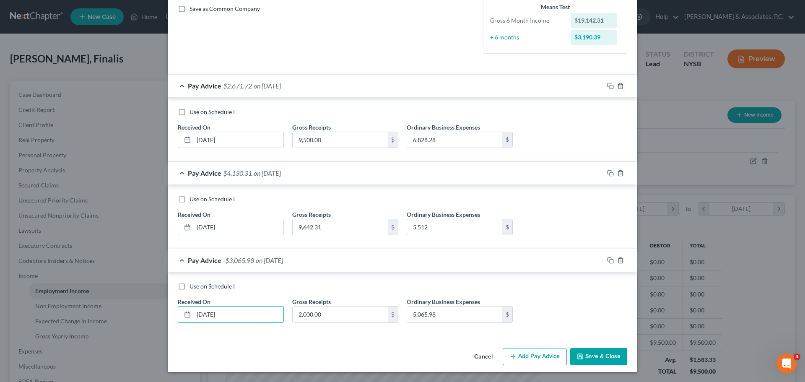
type input "[DATE]"
click at [525, 360] on button "Add Pay Advice" at bounding box center [535, 357] width 64 height 18
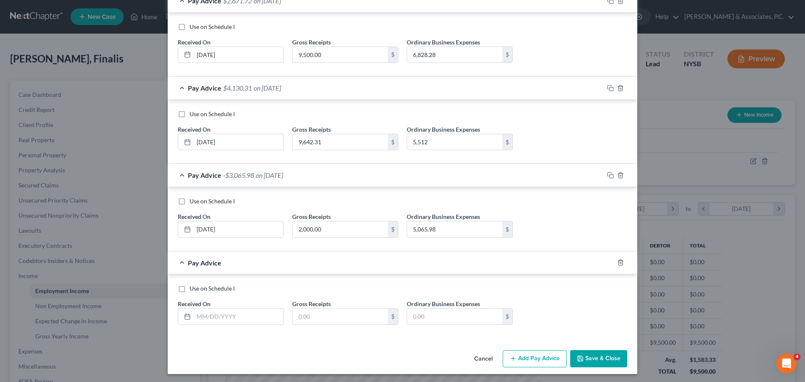
scroll to position [279, 0]
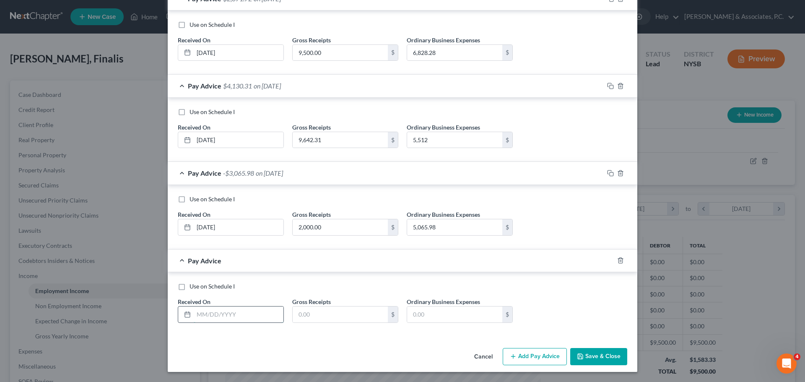
click at [238, 311] on input "text" at bounding box center [239, 314] width 90 height 16
type input "[DATE]"
type input "32,955.00"
type input "1"
type input "18,784.21"
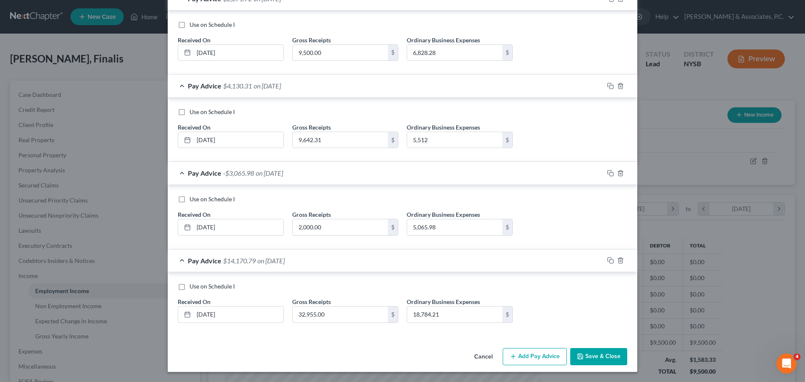
click at [532, 357] on button "Add Pay Advice" at bounding box center [535, 357] width 64 height 18
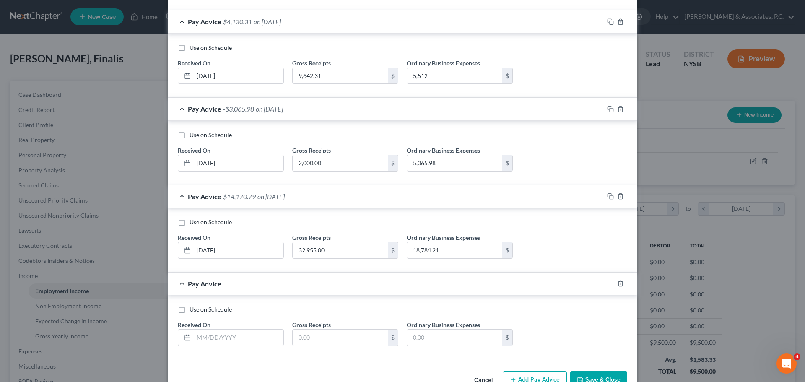
scroll to position [366, 0]
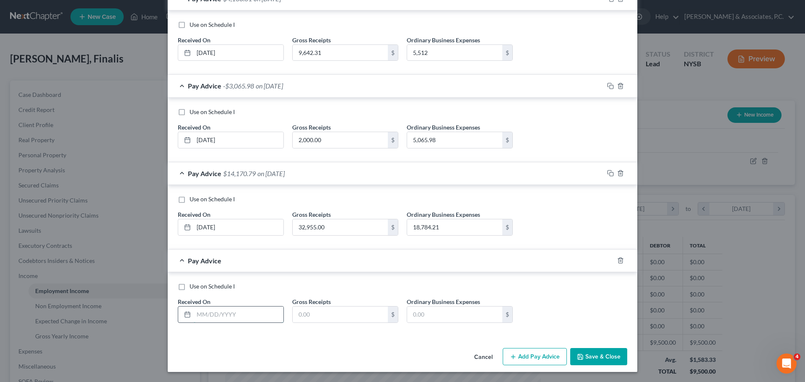
click at [236, 312] on input "text" at bounding box center [239, 314] width 90 height 16
type input "[DATE]"
type input "20,074.54"
click at [245, 312] on input "[DATE]" at bounding box center [239, 314] width 90 height 16
type input "0"
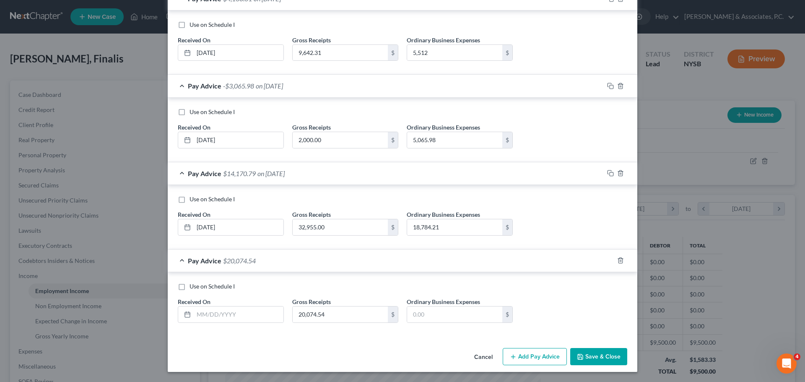
click at [628, 259] on div at bounding box center [625, 260] width 23 height 13
click at [618, 259] on polyline "button" at bounding box center [620, 259] width 5 height 0
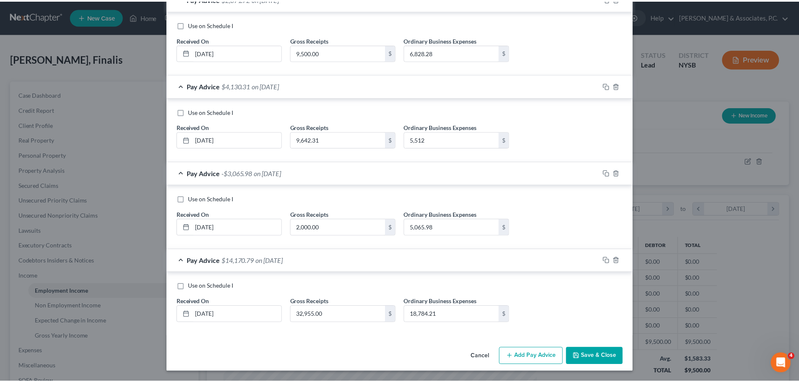
scroll to position [279, 0]
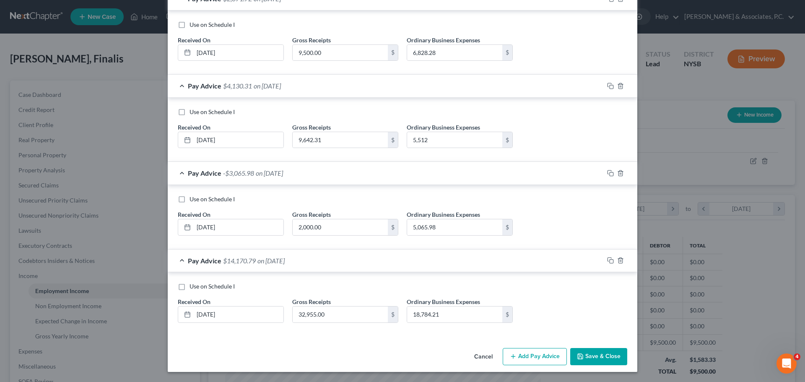
click at [598, 358] on button "Save & Close" at bounding box center [598, 357] width 57 height 18
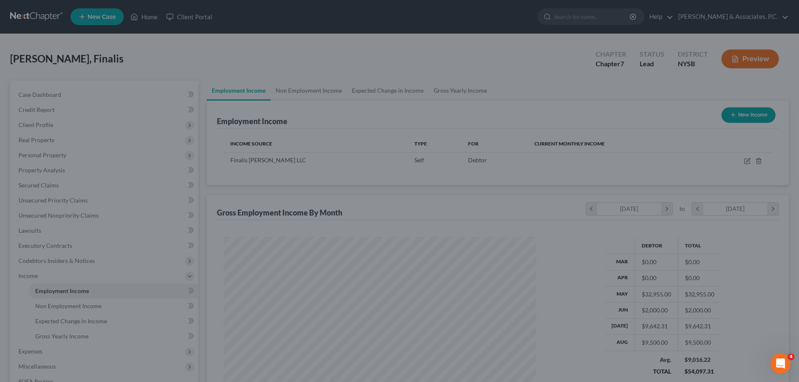
scroll to position [419034, 418860]
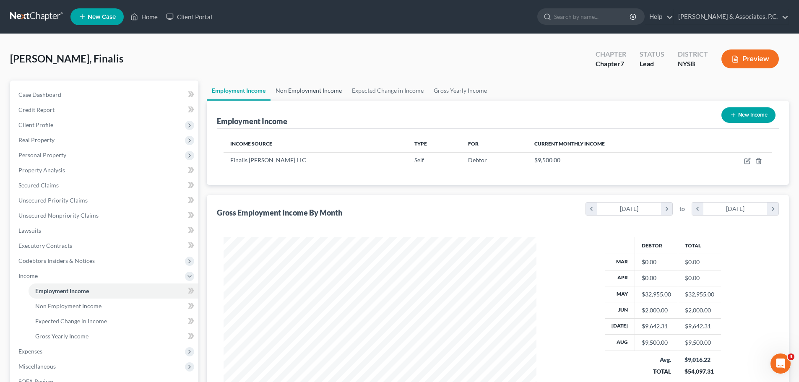
click at [309, 90] on link "Non Employment Income" at bounding box center [308, 90] width 76 height 20
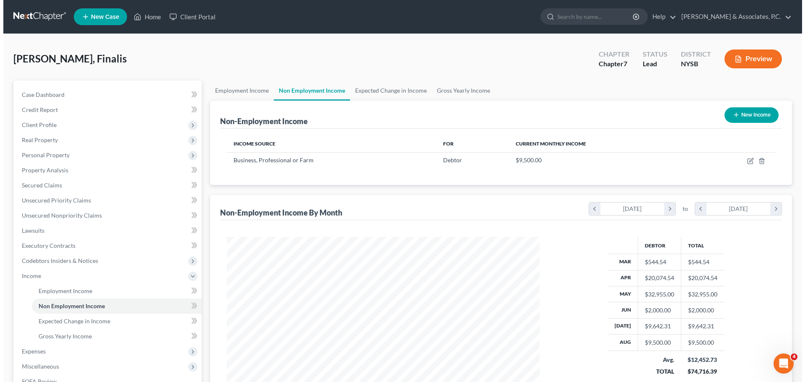
scroll to position [156, 329]
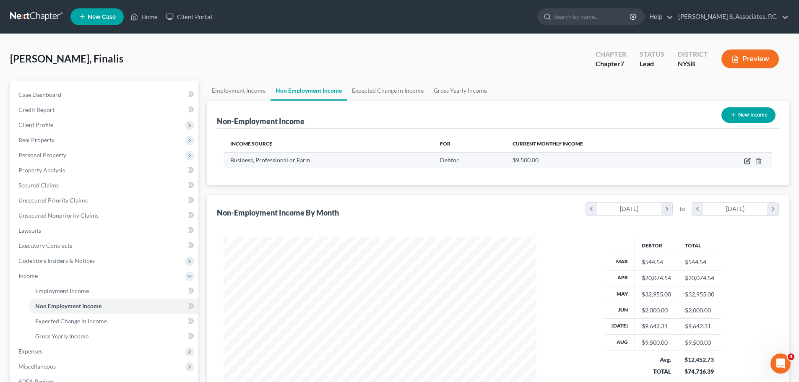
click at [745, 161] on icon "button" at bounding box center [747, 161] width 7 height 7
select select "10"
select select "0"
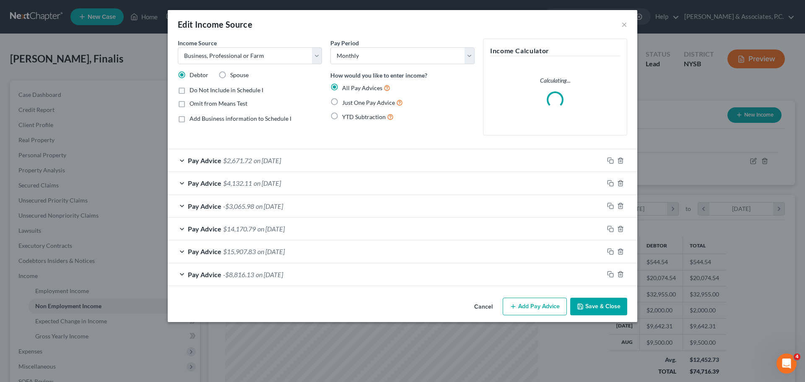
scroll to position [158, 332]
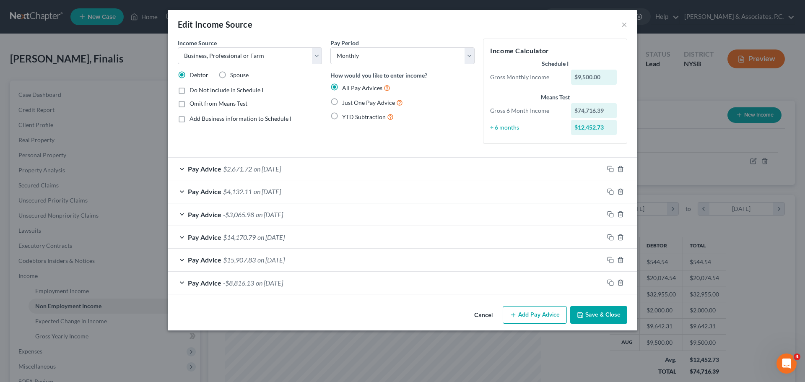
click at [319, 168] on div "Pay Advice $2,671.72 on [DATE]" at bounding box center [386, 169] width 436 height 22
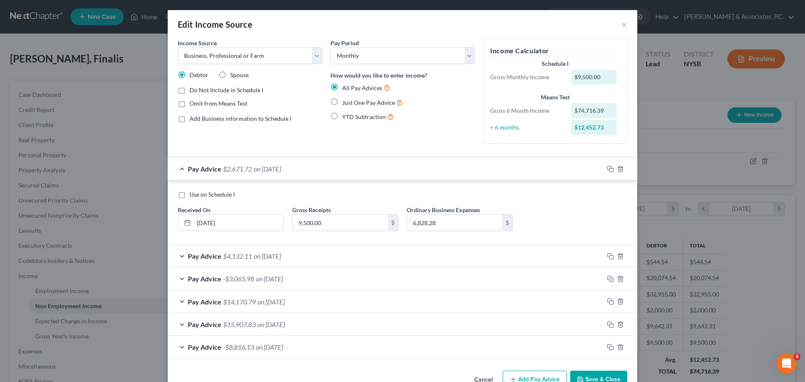
click at [353, 250] on div "Pay Advice $4,132.11 on [DATE]" at bounding box center [386, 256] width 436 height 22
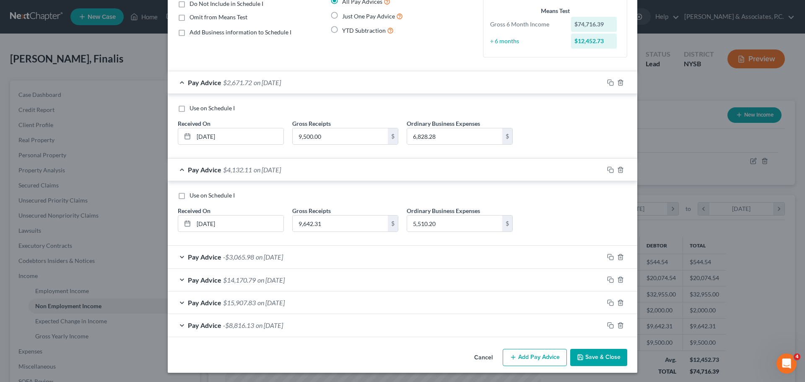
scroll to position [87, 0]
click at [376, 254] on div "Pay Advice -$3,065.98 on [DATE]" at bounding box center [386, 256] width 436 height 22
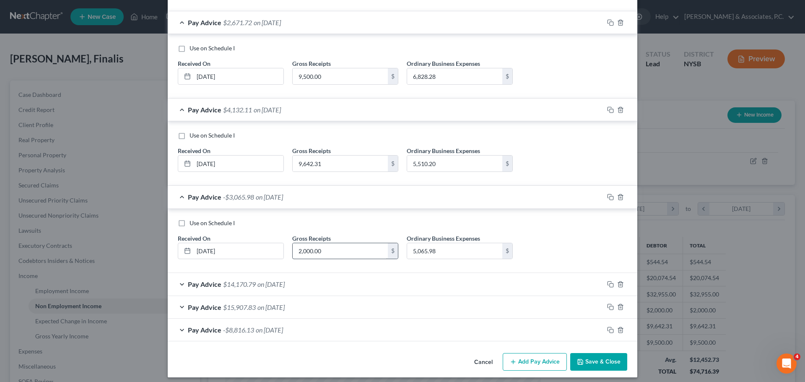
scroll to position [152, 0]
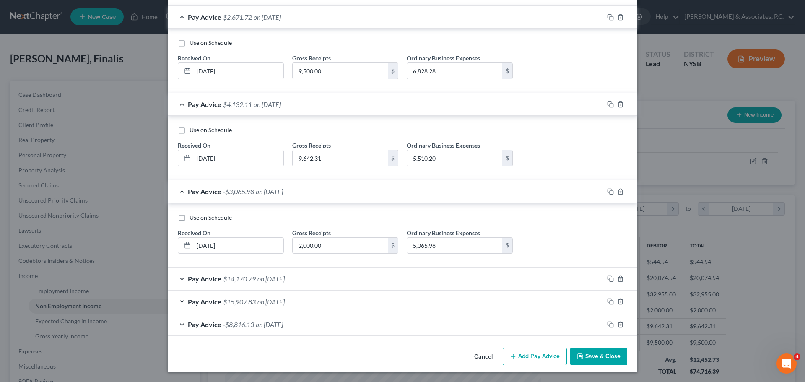
click at [321, 277] on div "Pay Advice $14,170.79 on [DATE]" at bounding box center [386, 278] width 436 height 22
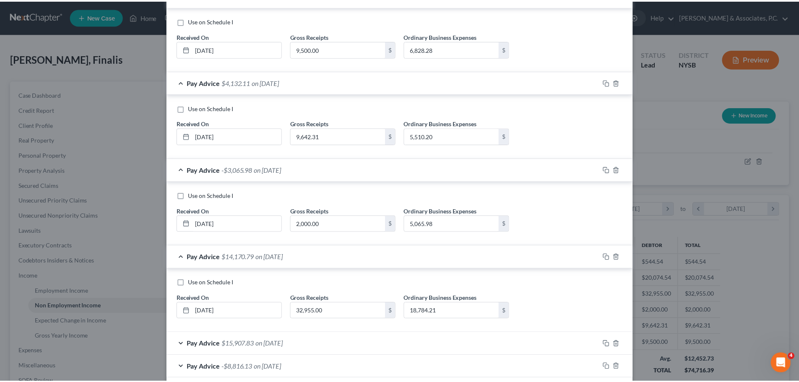
scroll to position [194, 0]
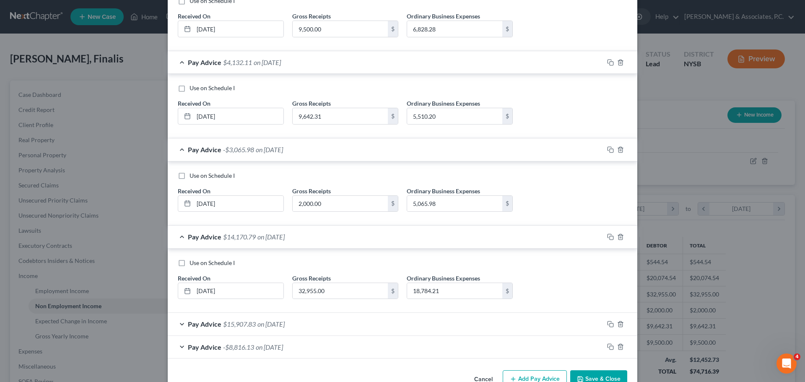
click at [486, 378] on button "Cancel" at bounding box center [483, 379] width 32 height 17
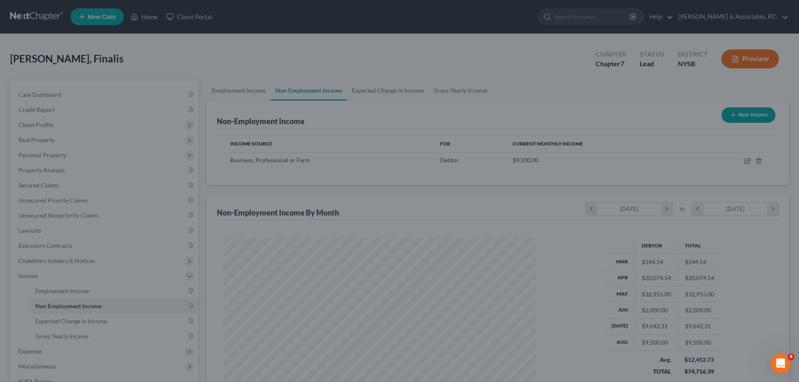
scroll to position [419034, 418860]
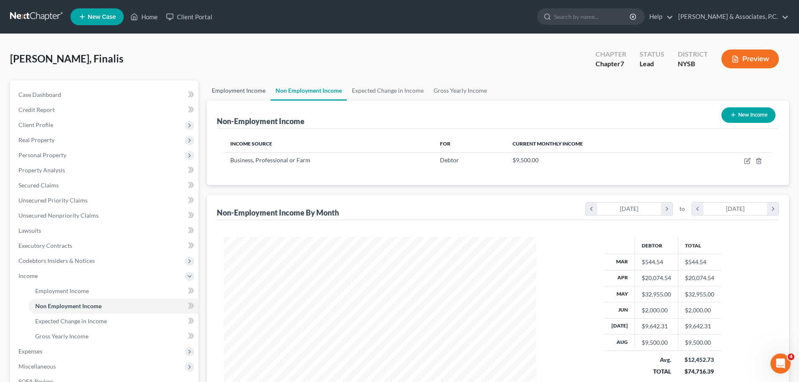
drag, startPoint x: 239, startPoint y: 92, endPoint x: 241, endPoint y: 96, distance: 4.7
click at [239, 93] on link "Employment Income" at bounding box center [239, 90] width 64 height 20
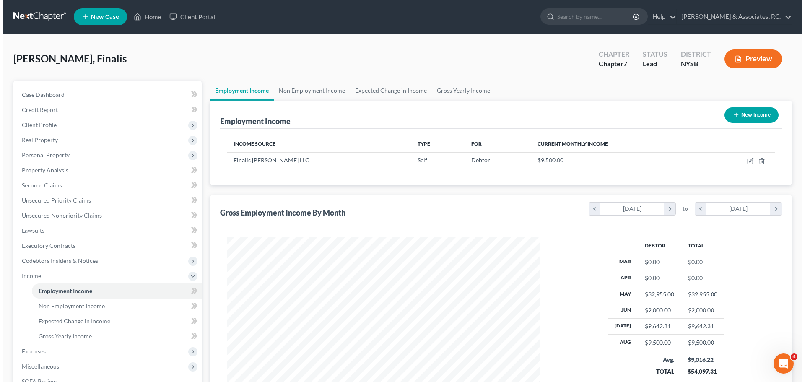
scroll to position [156, 329]
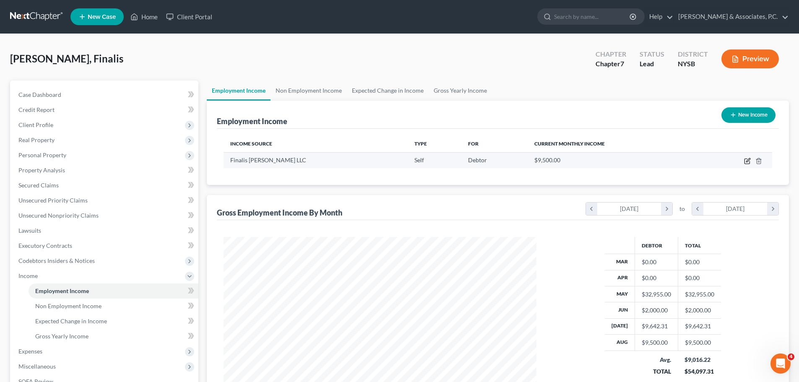
click at [747, 161] on icon "button" at bounding box center [747, 161] width 7 height 7
select select "1"
select select "35"
select select "0"
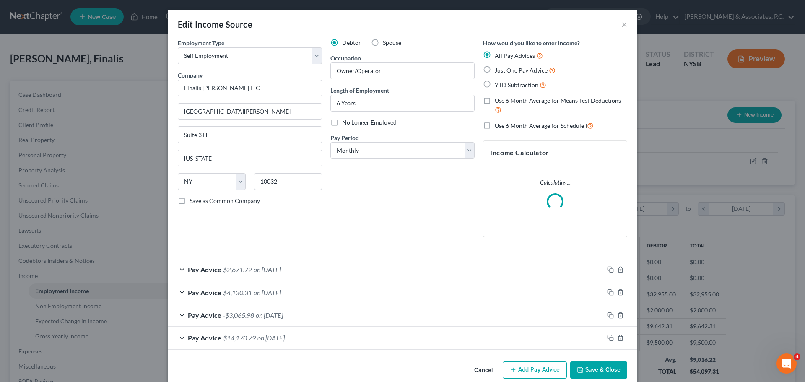
click at [335, 335] on div "Pay Advice $14,170.79 on [DATE]" at bounding box center [386, 338] width 436 height 22
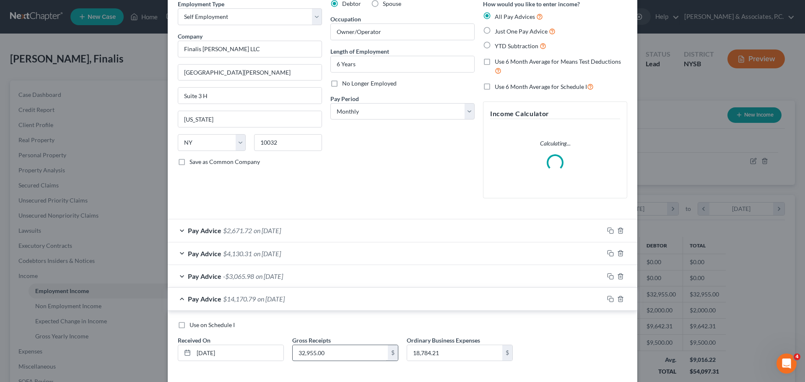
scroll to position [78, 0]
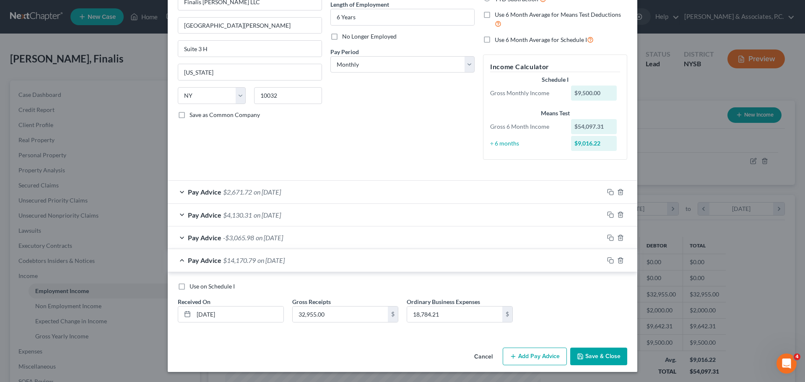
click at [533, 352] on button "Add Pay Advice" at bounding box center [535, 357] width 64 height 18
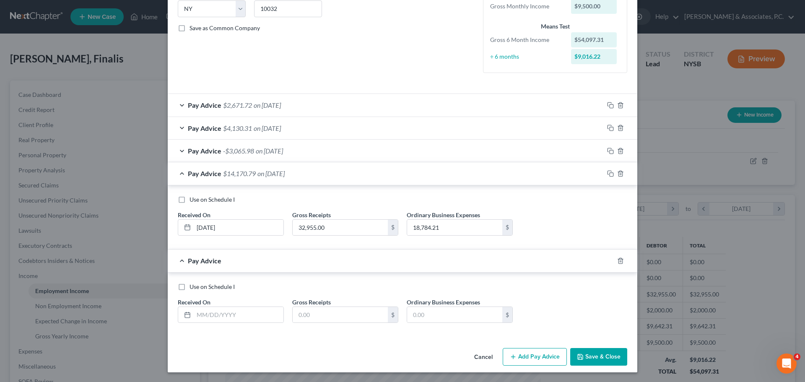
scroll to position [173, 0]
click at [262, 319] on input "text" at bounding box center [239, 314] width 90 height 16
type input "[DATE]"
type input "20,074.54"
type input "4,166.71"
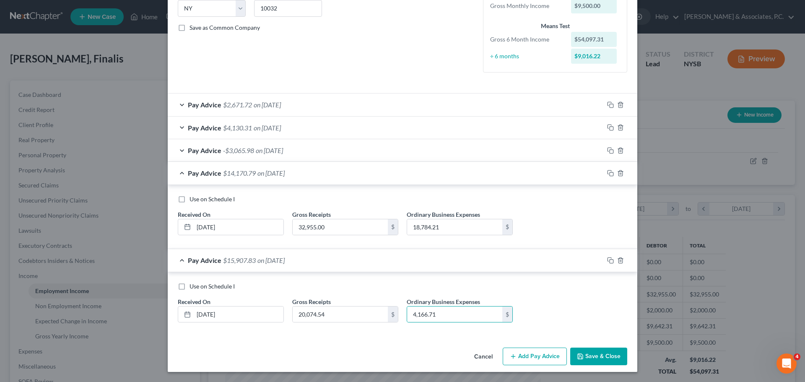
click at [524, 355] on button "Add Pay Advice" at bounding box center [535, 357] width 64 height 18
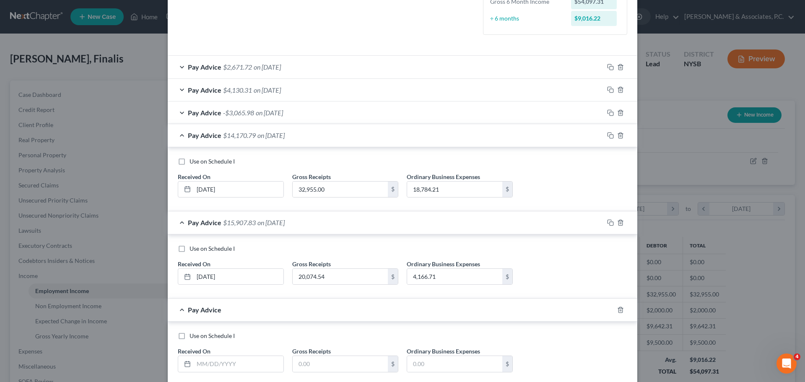
scroll to position [212, 0]
click at [230, 361] on input "text" at bounding box center [239, 363] width 90 height 16
type input "[DATE]"
type input "544.54"
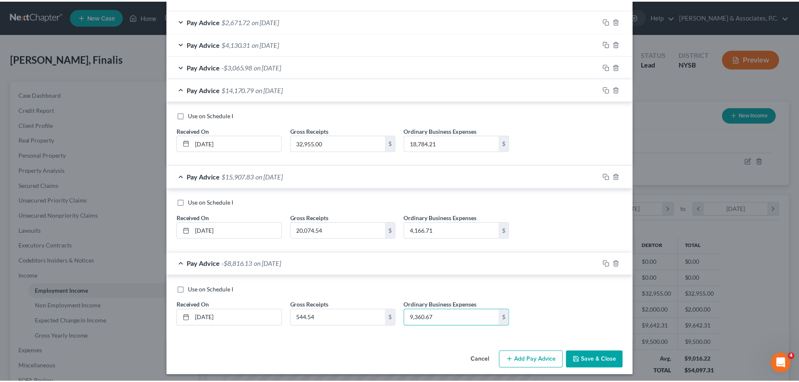
scroll to position [260, 0]
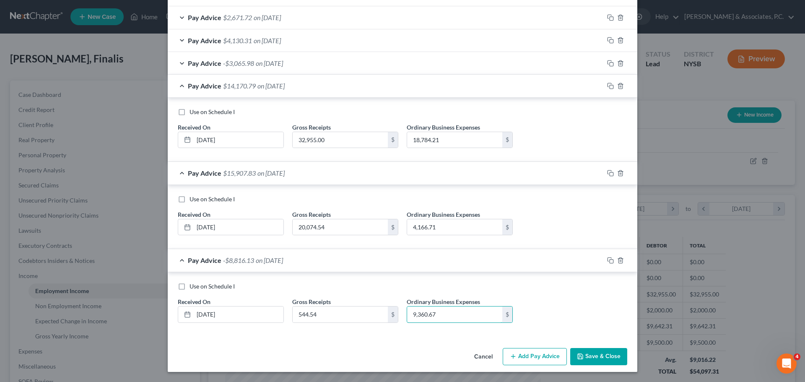
type input "9,360.67"
click at [588, 357] on button "Save & Close" at bounding box center [598, 357] width 57 height 18
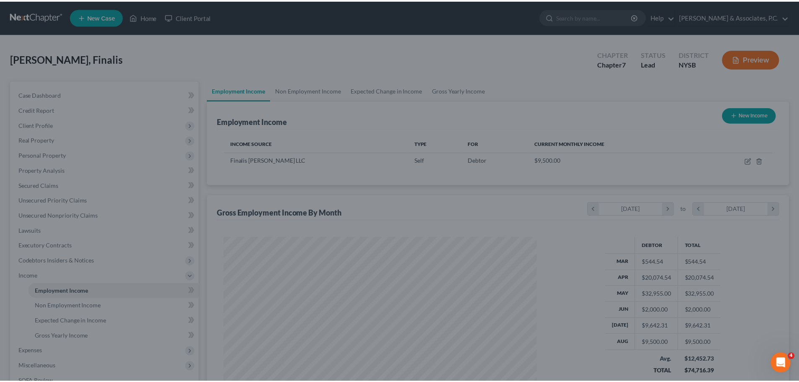
scroll to position [419034, 418860]
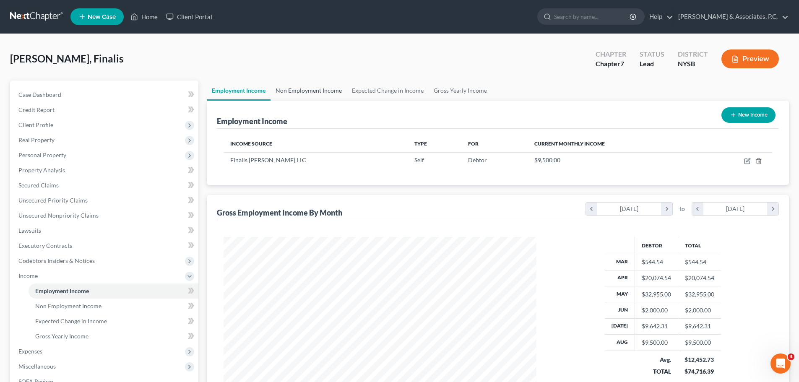
click at [318, 91] on link "Non Employment Income" at bounding box center [308, 90] width 76 height 20
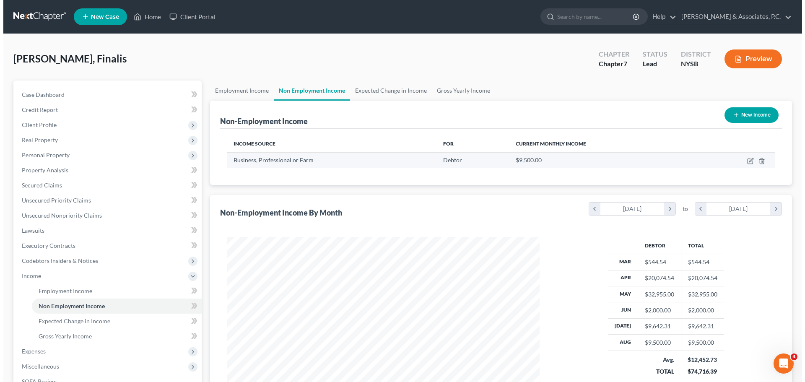
scroll to position [156, 329]
click at [758, 162] on line "button" at bounding box center [758, 162] width 0 height 2
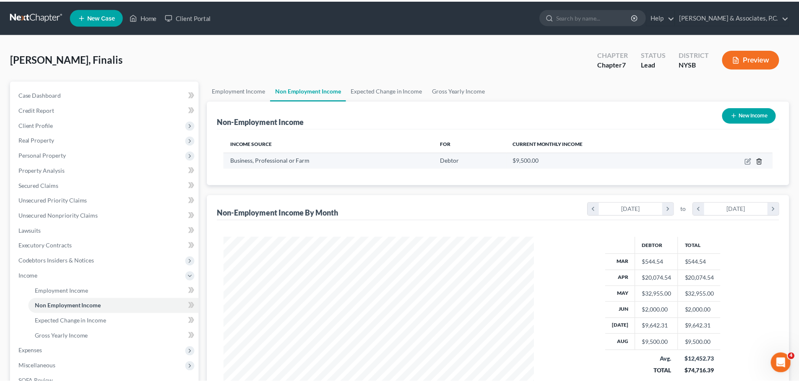
scroll to position [158, 332]
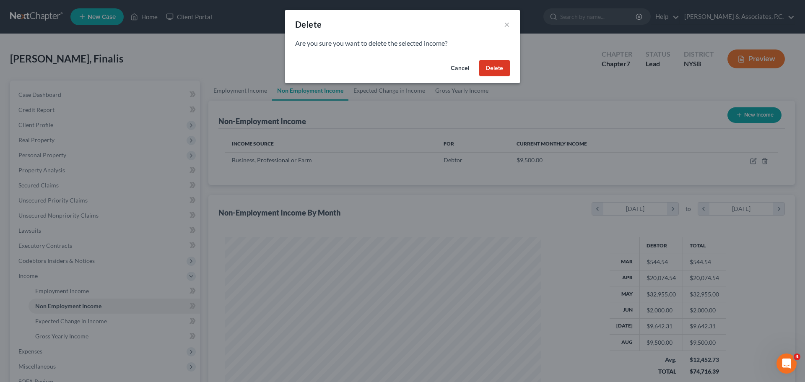
click at [494, 70] on button "Delete" at bounding box center [494, 68] width 31 height 17
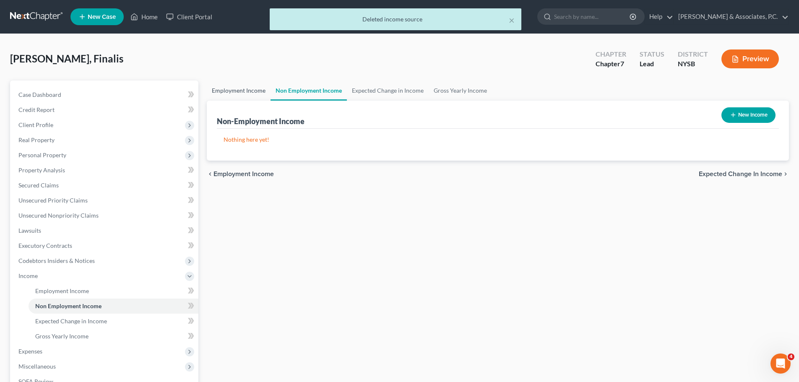
click at [241, 86] on link "Employment Income" at bounding box center [239, 90] width 64 height 20
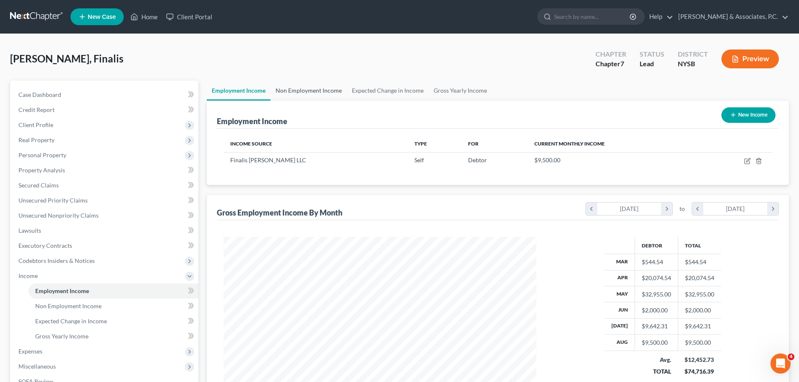
click at [304, 88] on link "Non Employment Income" at bounding box center [308, 90] width 76 height 20
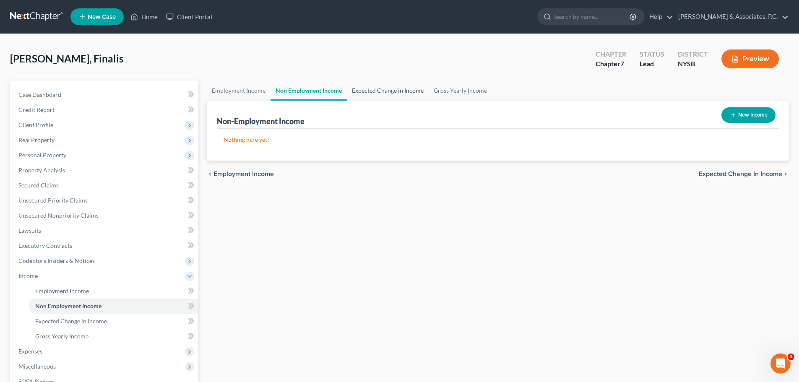
click at [379, 89] on link "Expected Change in Income" at bounding box center [388, 90] width 82 height 20
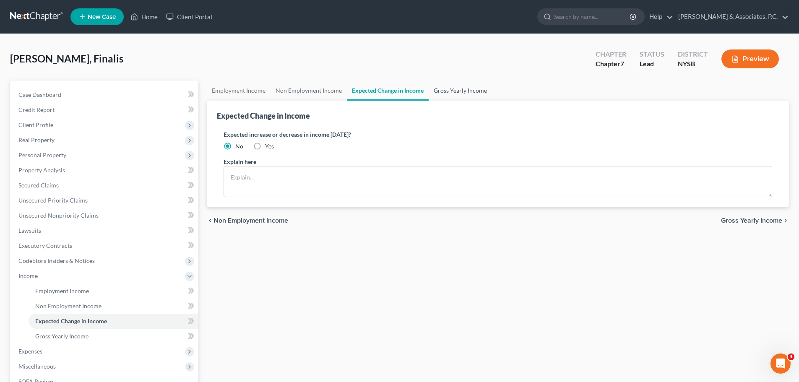
click at [452, 91] on link "Gross Yearly Income" at bounding box center [459, 90] width 63 height 20
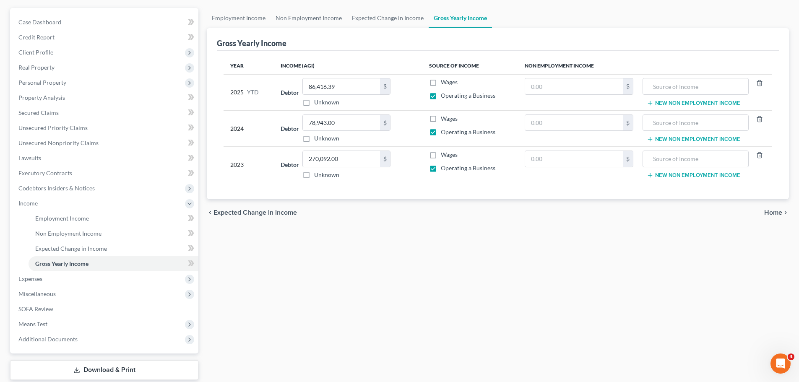
scroll to position [124, 0]
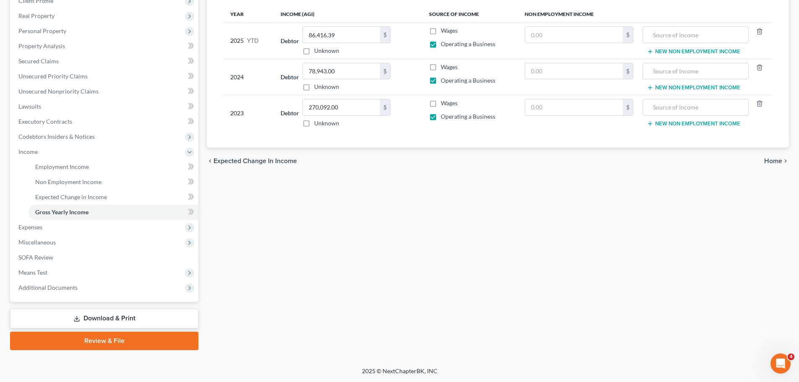
click at [769, 162] on span "Home" at bounding box center [773, 161] width 18 height 7
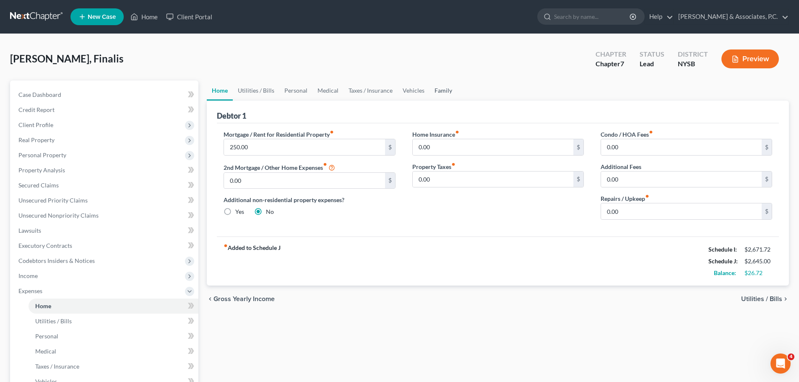
click at [444, 90] on link "Family" at bounding box center [443, 90] width 28 height 20
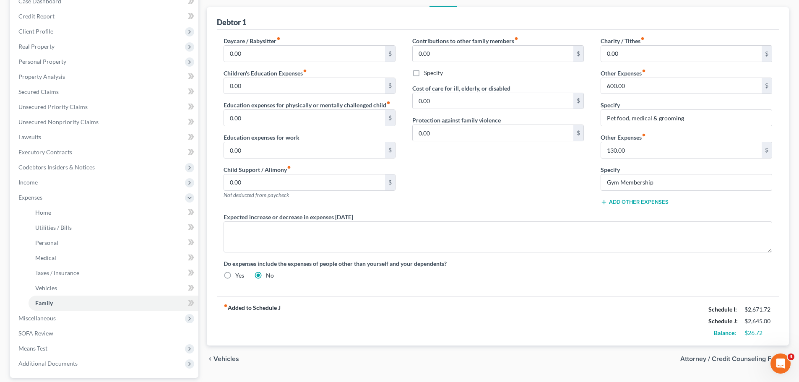
scroll to position [169, 0]
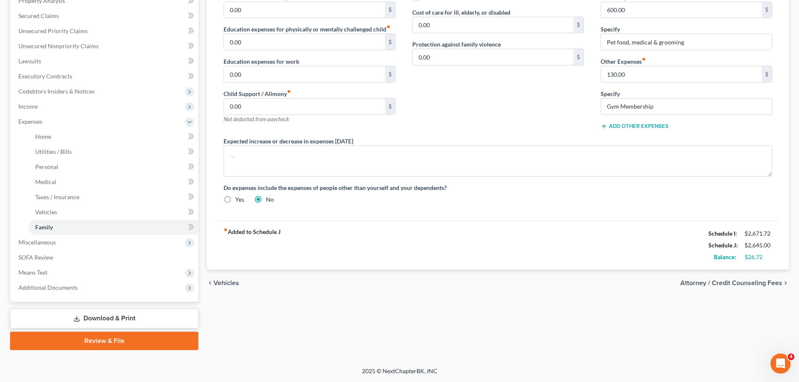
click at [753, 283] on span "Attorney / Credit Counseling Fees" at bounding box center [731, 283] width 102 height 7
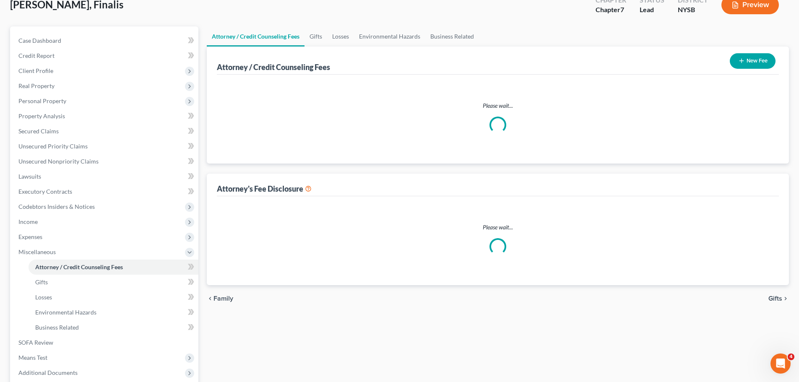
select select "0"
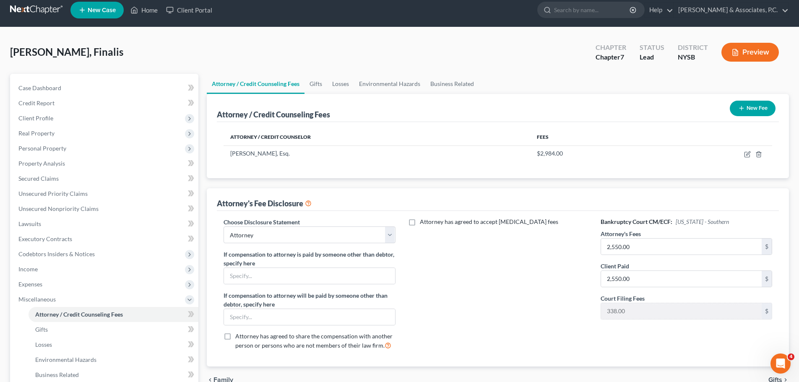
scroll to position [139, 0]
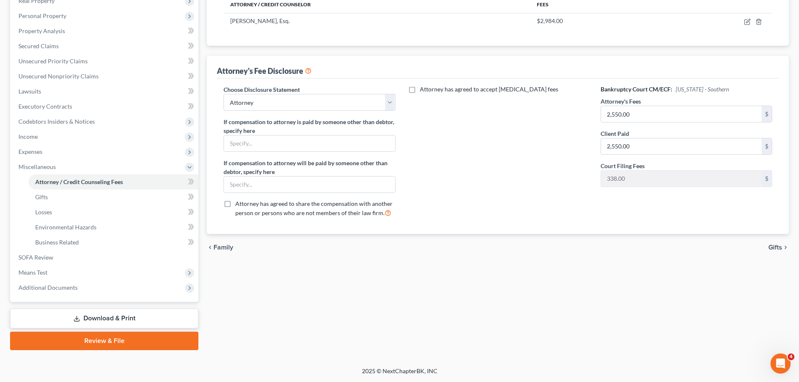
click at [775, 246] on span "Gifts" at bounding box center [775, 247] width 14 height 7
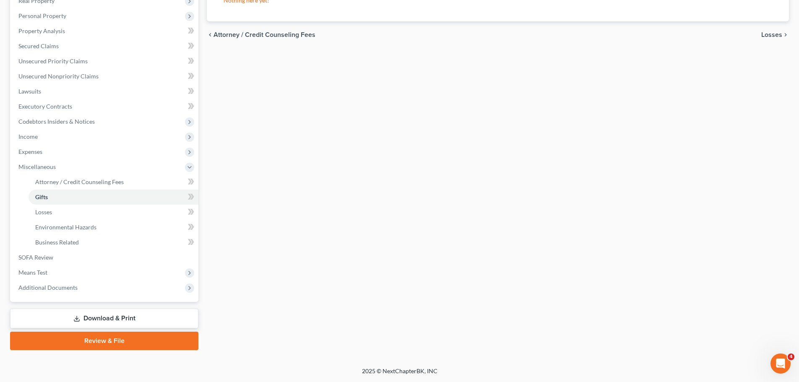
click at [769, 33] on span "Losses" at bounding box center [771, 34] width 21 height 7
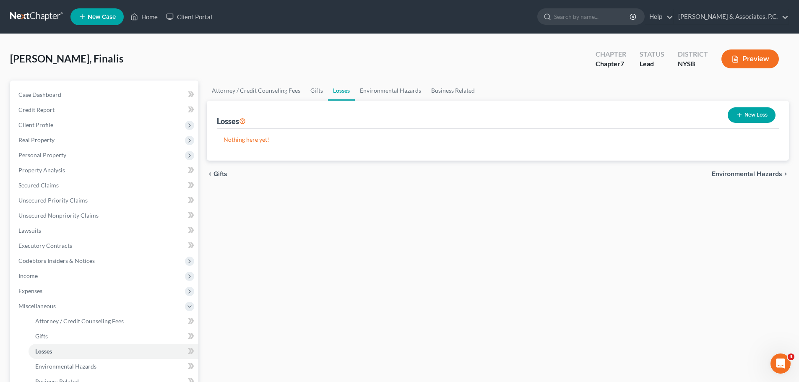
click at [748, 168] on div "chevron_left Gifts Environmental Hazards chevron_right" at bounding box center [498, 174] width 582 height 27
click at [756, 177] on span "Environmental Hazards" at bounding box center [746, 174] width 70 height 7
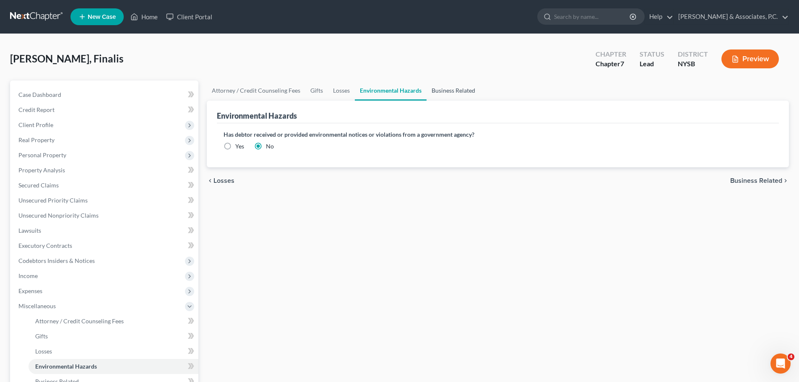
click at [469, 88] on link "Business Related" at bounding box center [453, 90] width 54 height 20
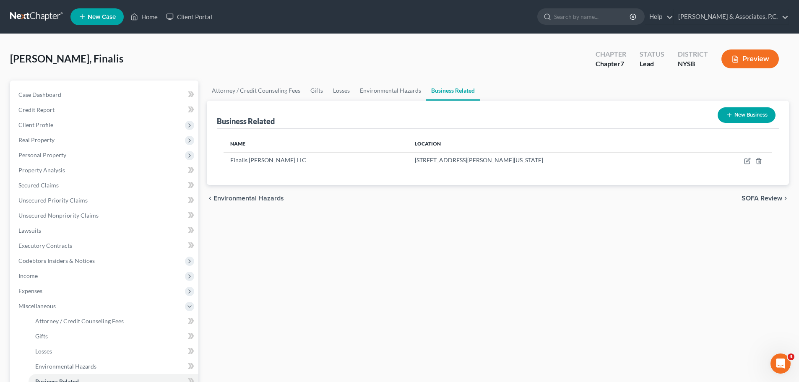
click at [753, 197] on span "SOFA Review" at bounding box center [761, 198] width 41 height 7
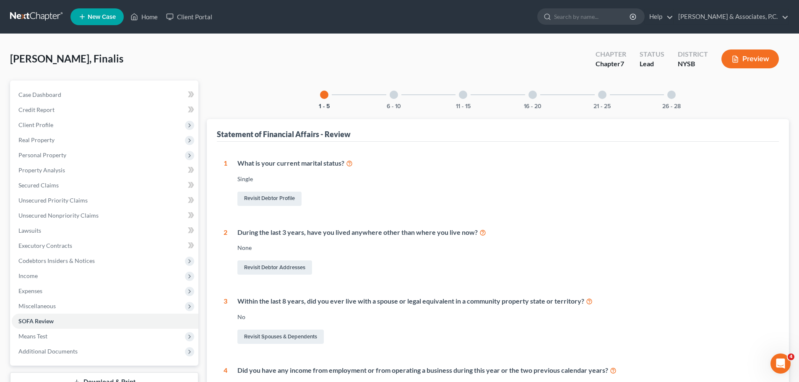
click at [671, 95] on div at bounding box center [671, 95] width 8 height 8
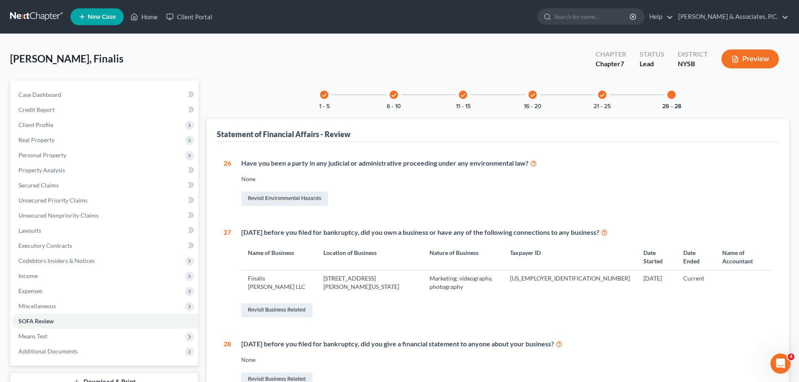
scroll to position [78, 0]
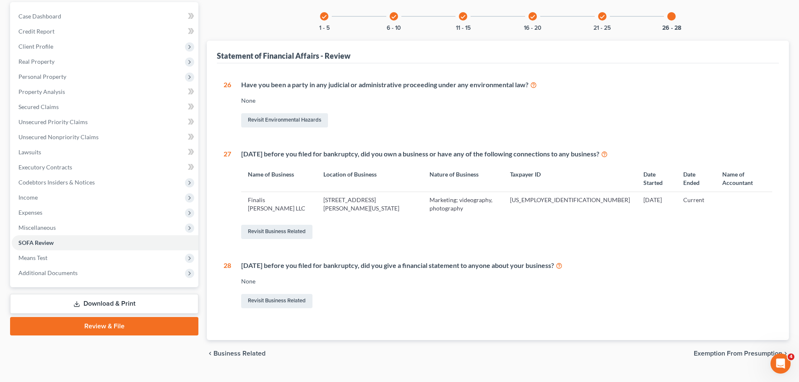
click at [726, 340] on div "chevron_left Business Related Exemption from Presumption chevron_right" at bounding box center [498, 353] width 582 height 27
click at [727, 341] on div "chevron_left Business Related Exemption from Presumption chevron_right" at bounding box center [498, 353] width 582 height 27
click at [708, 340] on div "chevron_left Business Related Exemption from Presumption chevron_right" at bounding box center [498, 353] width 582 height 27
click at [710, 350] on span "Exemption from Presumption" at bounding box center [737, 353] width 88 height 7
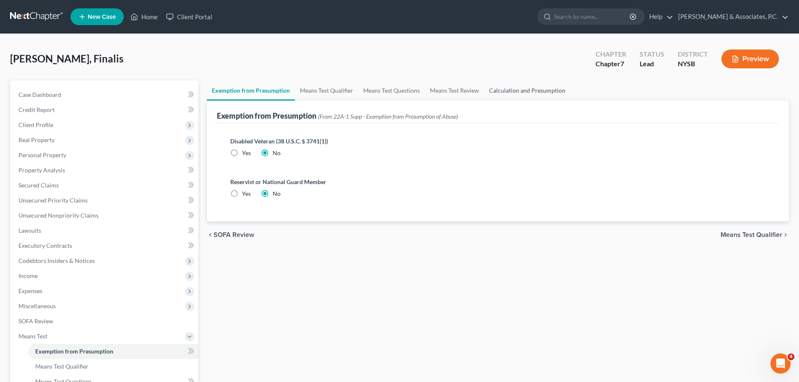
click at [539, 92] on link "Calculation and Presumption" at bounding box center [527, 90] width 86 height 20
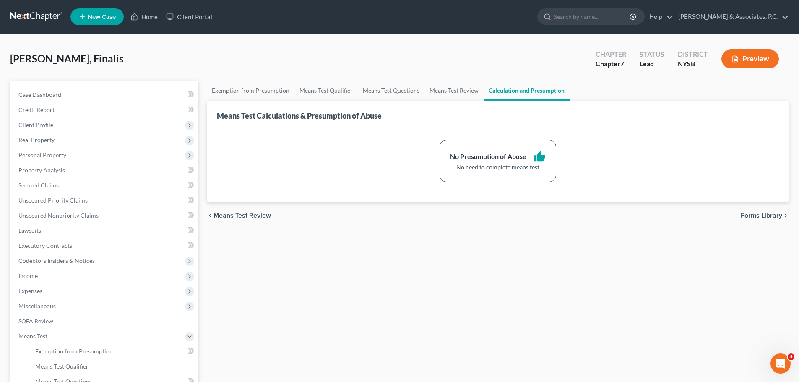
click at [754, 213] on span "Forms Library" at bounding box center [760, 215] width 41 height 7
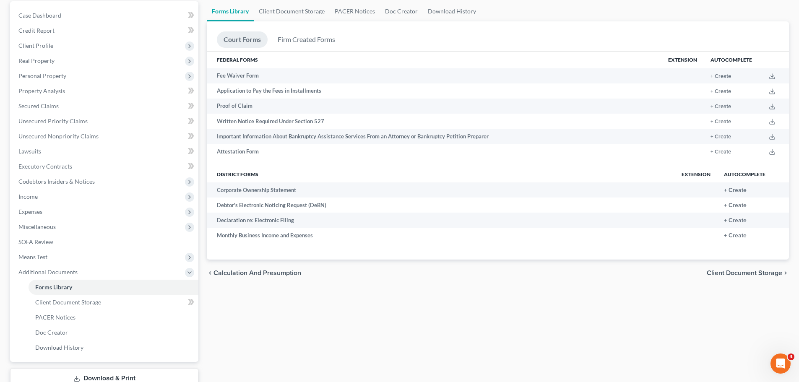
scroll to position [139, 0]
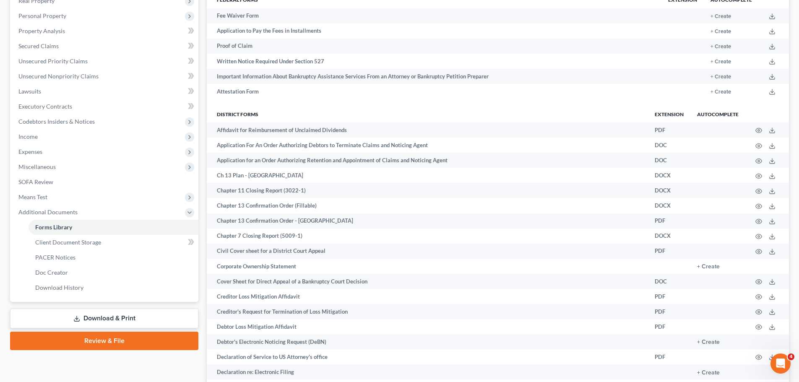
click at [137, 317] on link "Download & Print" at bounding box center [104, 319] width 188 height 20
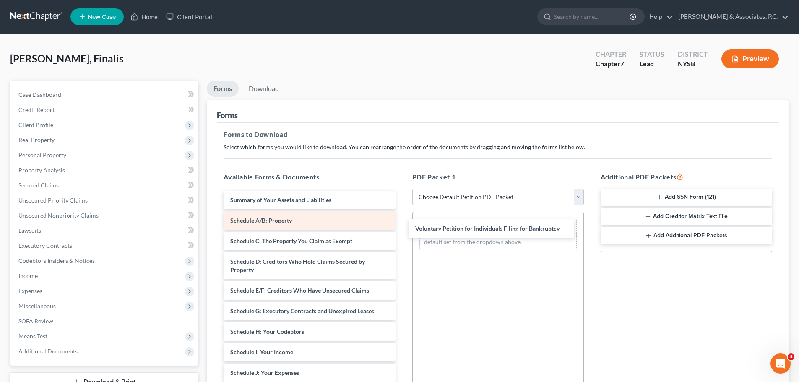
drag, startPoint x: 260, startPoint y: 199, endPoint x: 375, endPoint y: 220, distance: 116.3
click at [402, 227] on div "Voluntary Petition for Individuals Filing for Bankruptcy Voluntary Petition for…" at bounding box center [309, 381] width 185 height 381
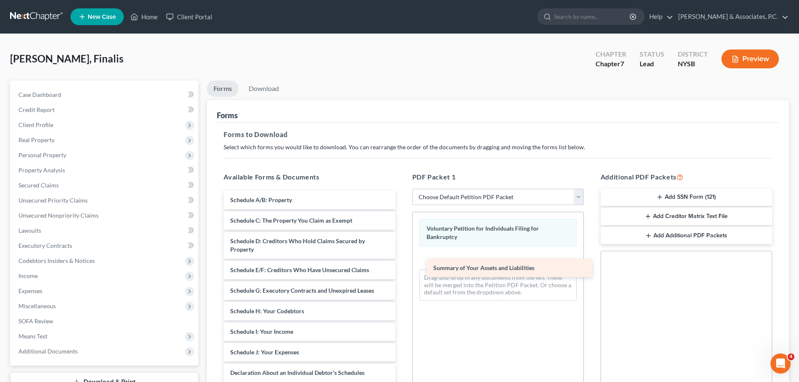
drag, startPoint x: 245, startPoint y: 192, endPoint x: 448, endPoint y: 260, distance: 214.0
click at [402, 260] on div "Summary of Your Assets and Liabilities Summary of Your Assets and Liabilities S…" at bounding box center [309, 371] width 185 height 360
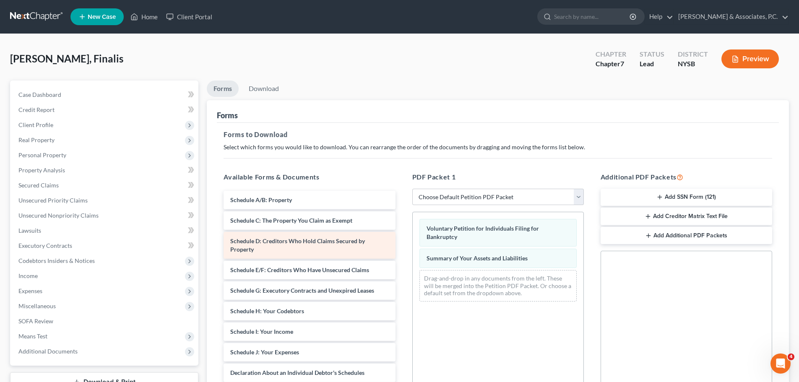
scroll to position [42, 0]
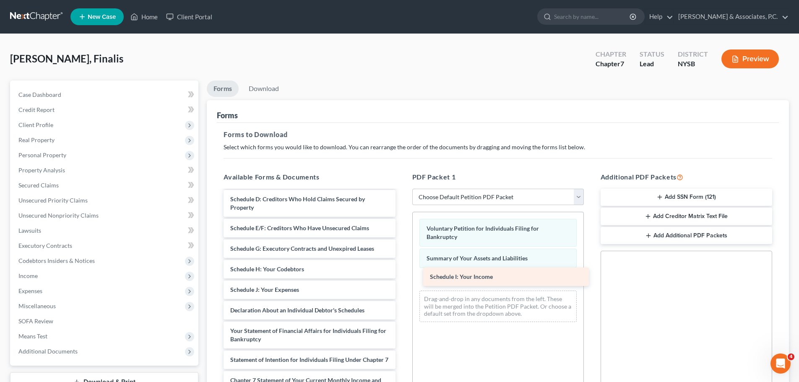
drag, startPoint x: 235, startPoint y: 291, endPoint x: 439, endPoint y: 287, distance: 203.8
click at [402, 287] on div "Schedule I: Your Income Schedule A/B: Property Schedule C: The Property You Cla…" at bounding box center [309, 319] width 185 height 340
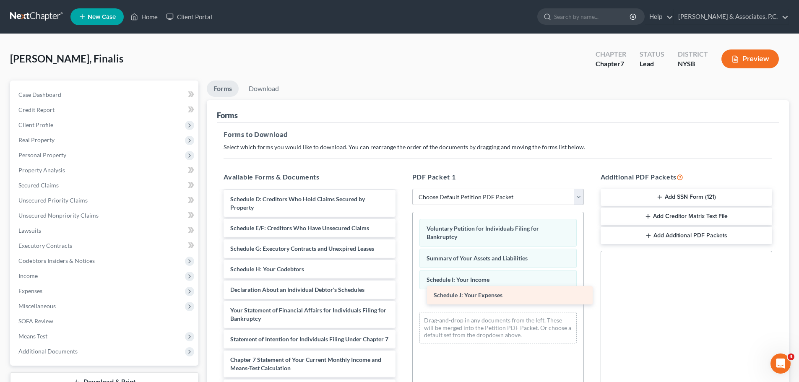
drag, startPoint x: 248, startPoint y: 290, endPoint x: 451, endPoint y: 293, distance: 202.9
click at [402, 293] on div "Schedule J: Your Expenses Schedule A/B: Property Schedule C: The Property You C…" at bounding box center [309, 308] width 185 height 319
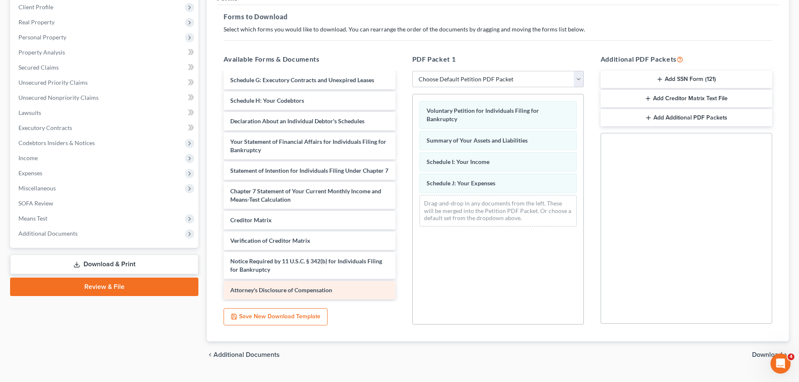
scroll to position [136, 0]
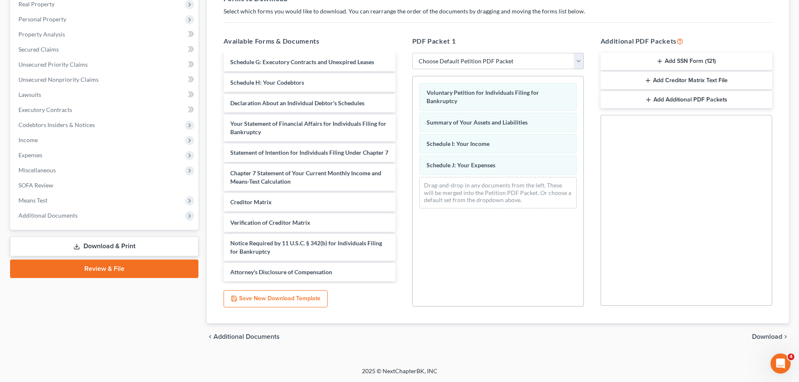
drag, startPoint x: 757, startPoint y: 337, endPoint x: 746, endPoint y: 338, distance: 11.0
click at [757, 336] on span "Download" at bounding box center [767, 336] width 30 height 7
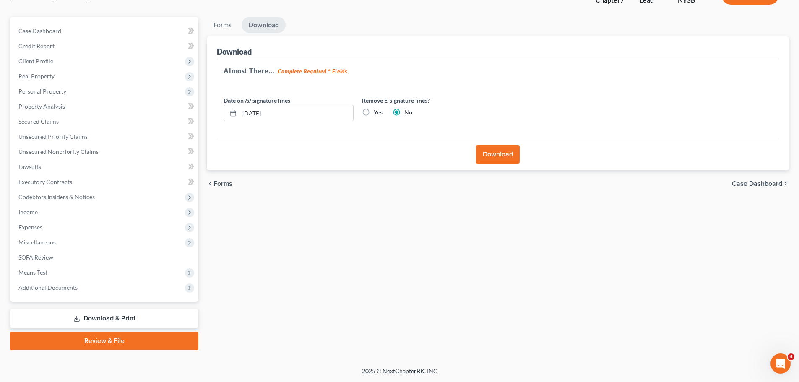
scroll to position [64, 0]
click at [373, 112] on label "Yes" at bounding box center [377, 112] width 9 height 8
click at [377, 112] on input "Yes" at bounding box center [379, 110] width 5 height 5
radio input "true"
radio input "false"
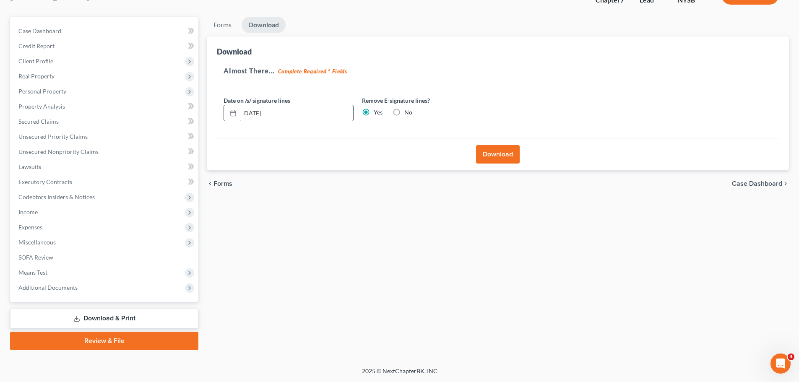
click at [261, 114] on input "[DATE]" at bounding box center [296, 113] width 114 height 16
click at [319, 117] on input "[DATE]" at bounding box center [296, 113] width 114 height 16
type input "[DATE]"
click at [503, 158] on button "Download" at bounding box center [498, 154] width 44 height 18
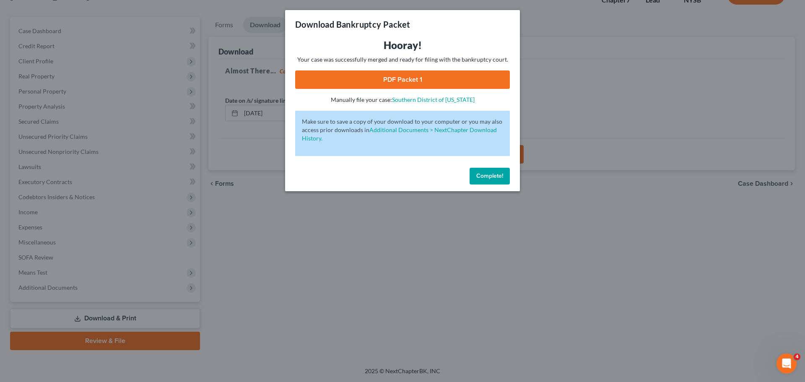
click at [440, 75] on link "PDF Packet 1" at bounding box center [402, 79] width 215 height 18
click at [494, 171] on button "Complete!" at bounding box center [489, 176] width 40 height 17
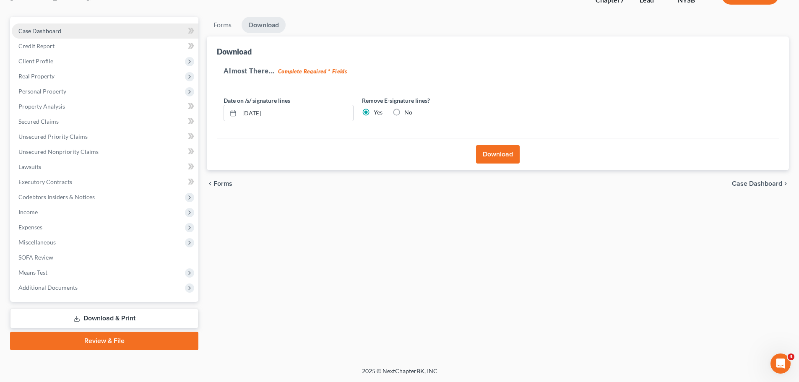
click at [44, 30] on span "Case Dashboard" at bounding box center [39, 30] width 43 height 7
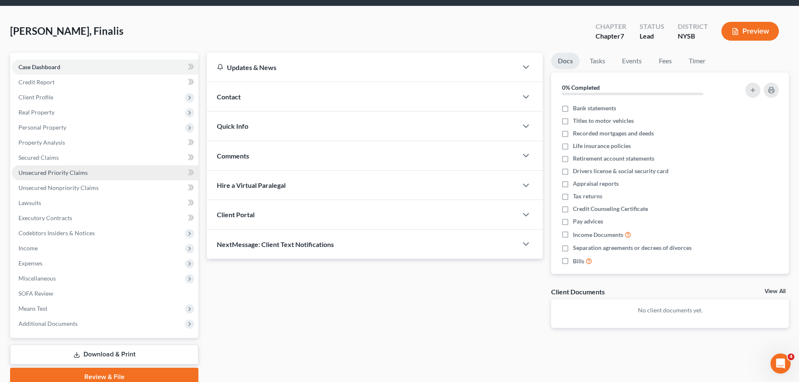
scroll to position [64, 0]
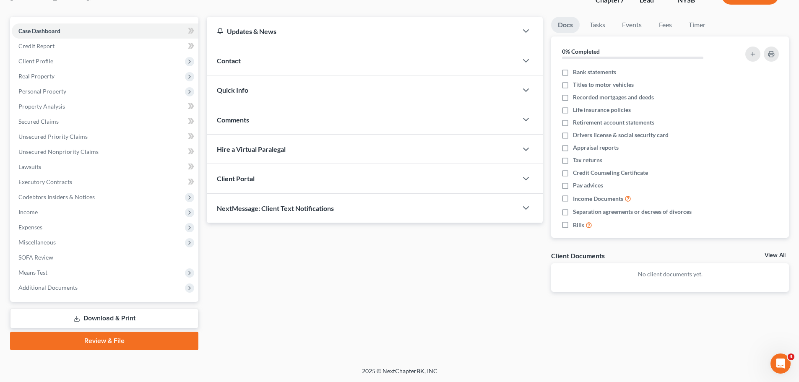
drag, startPoint x: 116, startPoint y: 321, endPoint x: 133, endPoint y: 318, distance: 17.4
click at [115, 321] on link "Download & Print" at bounding box center [104, 319] width 188 height 20
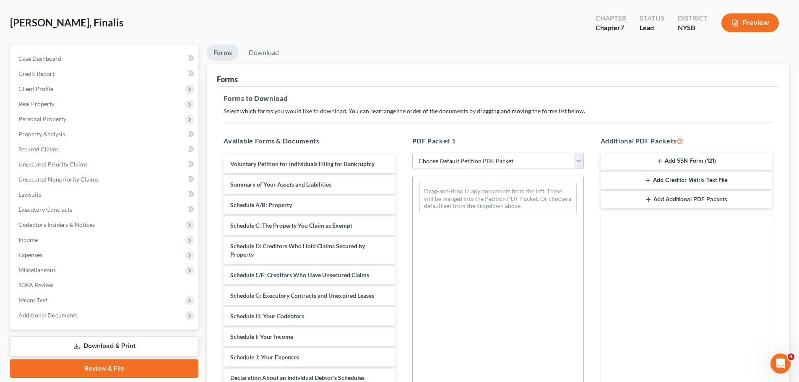
scroll to position [126, 0]
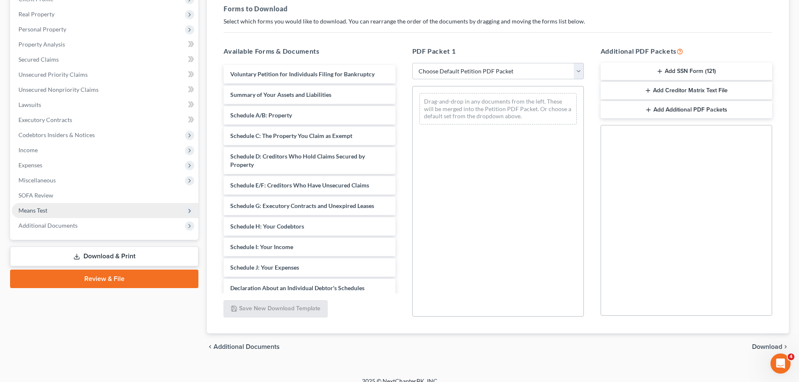
click at [50, 211] on span "Means Test" at bounding box center [105, 210] width 187 height 15
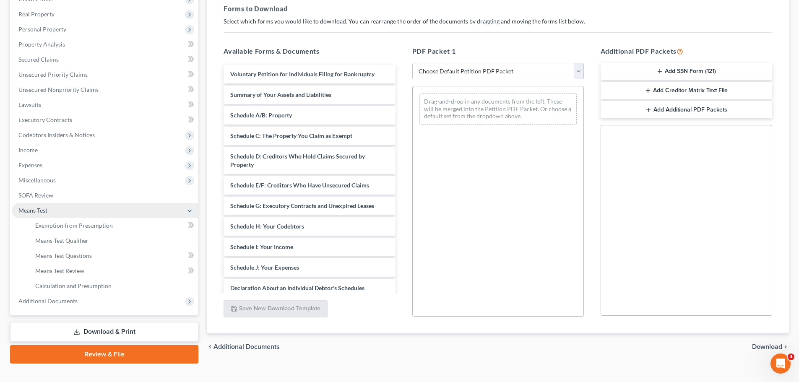
click at [35, 208] on span "Means Test" at bounding box center [32, 210] width 29 height 7
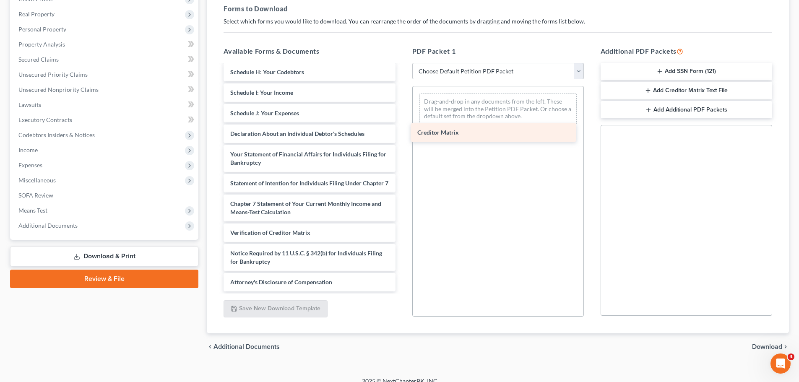
scroll to position [168, 0]
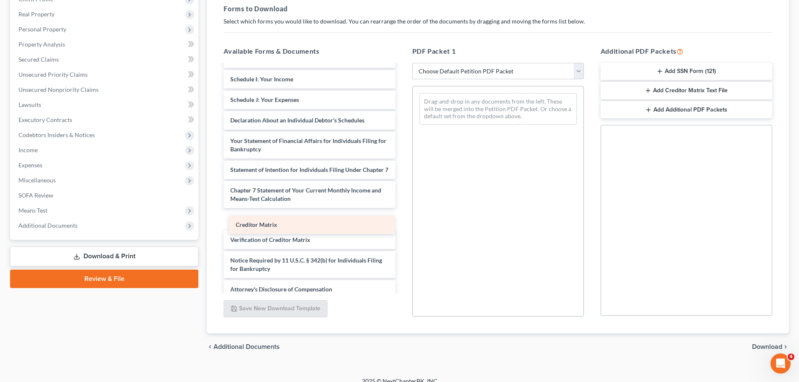
click at [258, 216] on div "Creditor Matrix Voluntary Petition for Individuals Filing for Bankruptcy Summar…" at bounding box center [309, 97] width 185 height 401
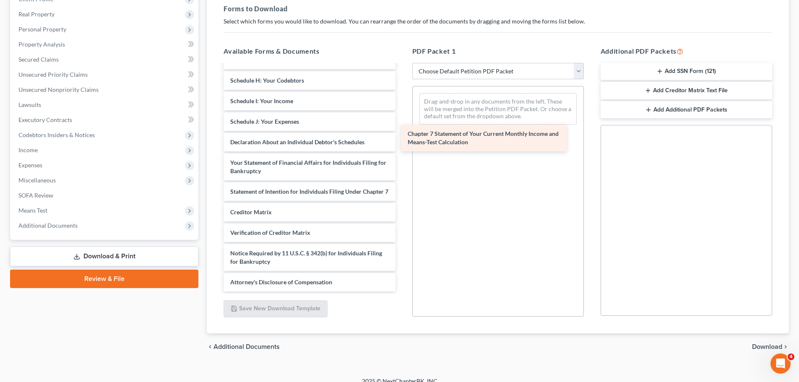
scroll to position [154, 0]
drag, startPoint x: 250, startPoint y: 206, endPoint x: 433, endPoint y: 135, distance: 196.3
click at [402, 135] on div "Chapter 7 Statement of Your Current Monthly Income and Means-Test Calculation V…" at bounding box center [309, 105] width 185 height 372
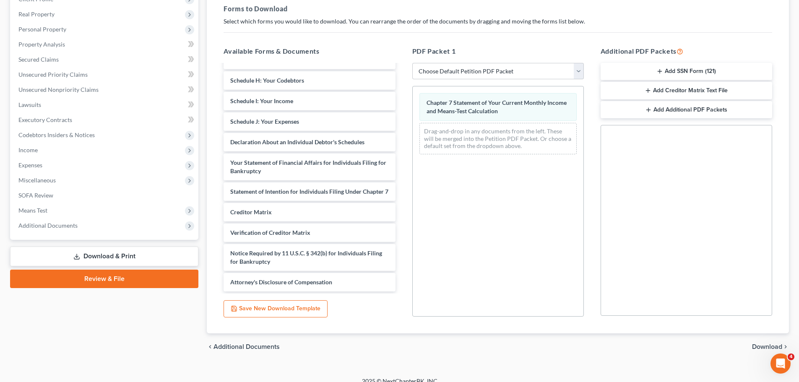
drag, startPoint x: 757, startPoint y: 347, endPoint x: 749, endPoint y: 340, distance: 10.5
click at [757, 346] on span "Download" at bounding box center [767, 346] width 30 height 7
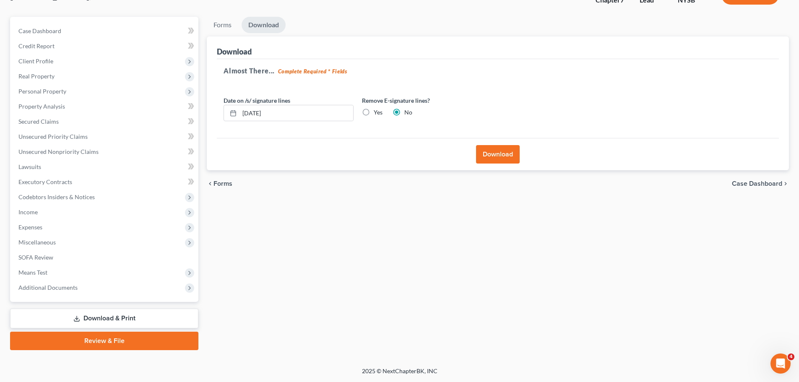
click at [373, 114] on label "Yes" at bounding box center [377, 112] width 9 height 8
click at [377, 114] on input "Yes" at bounding box center [379, 110] width 5 height 5
radio input "true"
radio input "false"
click at [490, 156] on button "Download" at bounding box center [498, 154] width 44 height 18
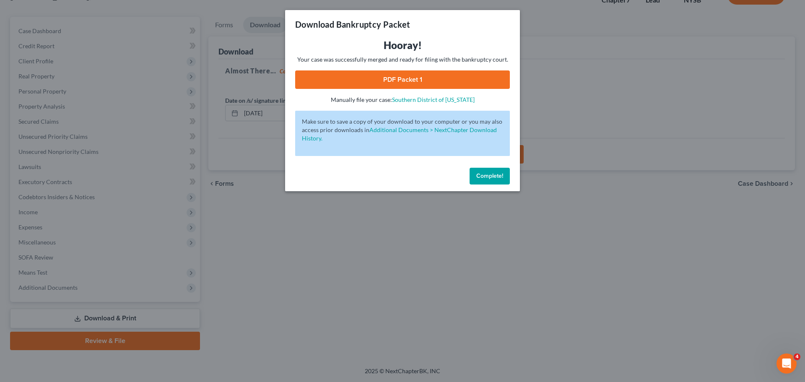
drag, startPoint x: 444, startPoint y: 80, endPoint x: 431, endPoint y: 87, distance: 14.5
click at [443, 80] on link "PDF Packet 1" at bounding box center [402, 79] width 215 height 18
click at [483, 182] on button "Complete!" at bounding box center [489, 176] width 40 height 17
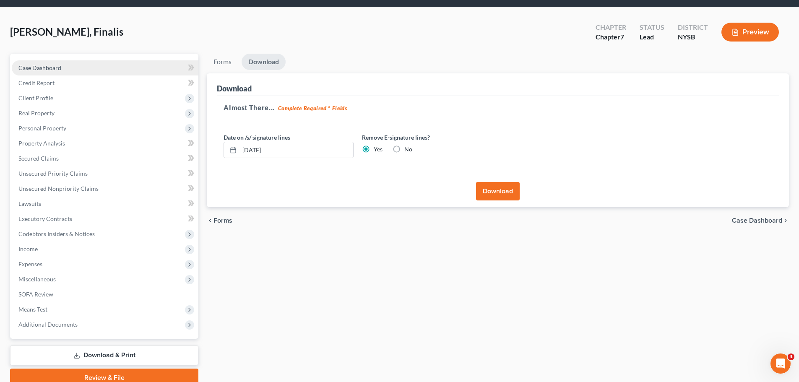
scroll to position [0, 0]
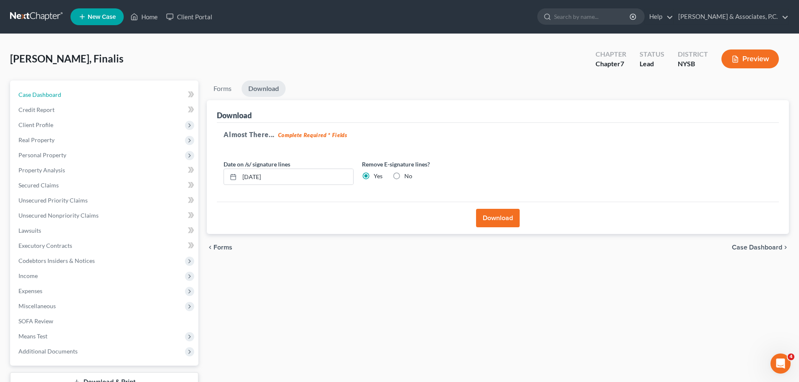
drag, startPoint x: 41, startPoint y: 92, endPoint x: 41, endPoint y: 8, distance: 84.7
click at [41, 92] on span "Case Dashboard" at bounding box center [39, 94] width 43 height 7
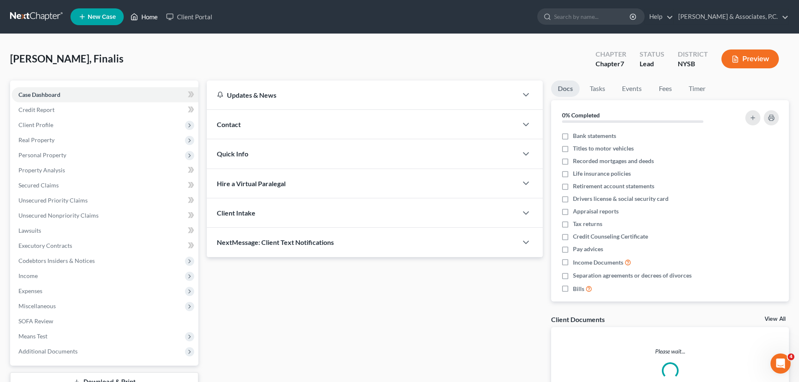
click at [36, 12] on link at bounding box center [37, 16] width 54 height 15
